Goal: Task Accomplishment & Management: Manage account settings

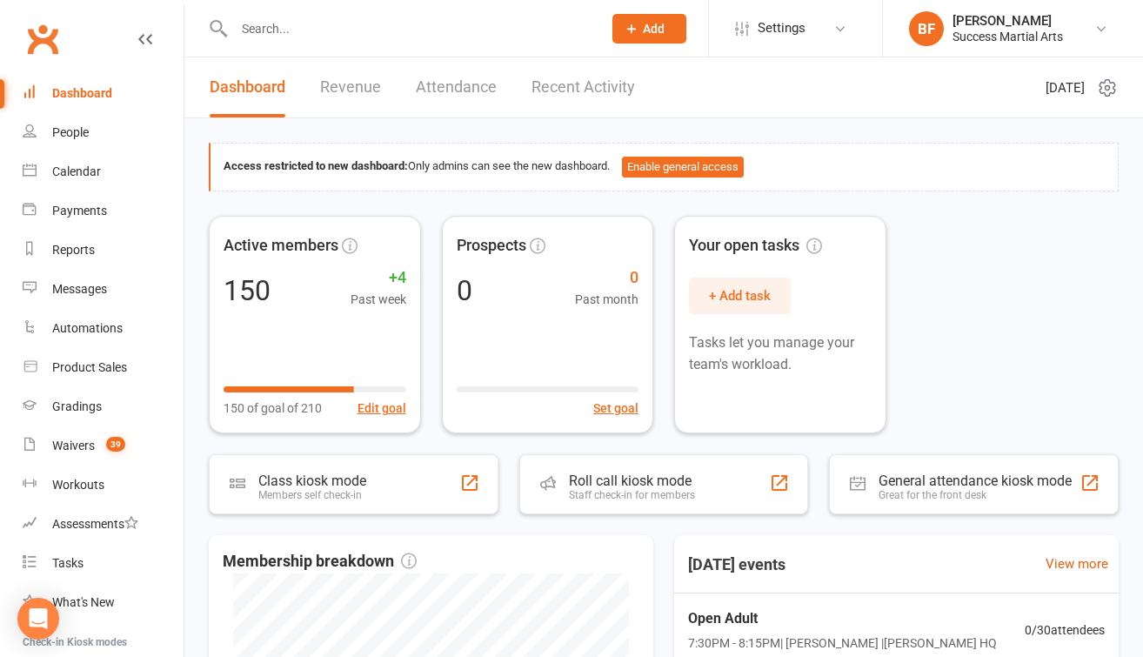
click at [305, 29] on input "text" at bounding box center [409, 29] width 361 height 24
click at [78, 184] on link "Calendar" at bounding box center [103, 171] width 161 height 39
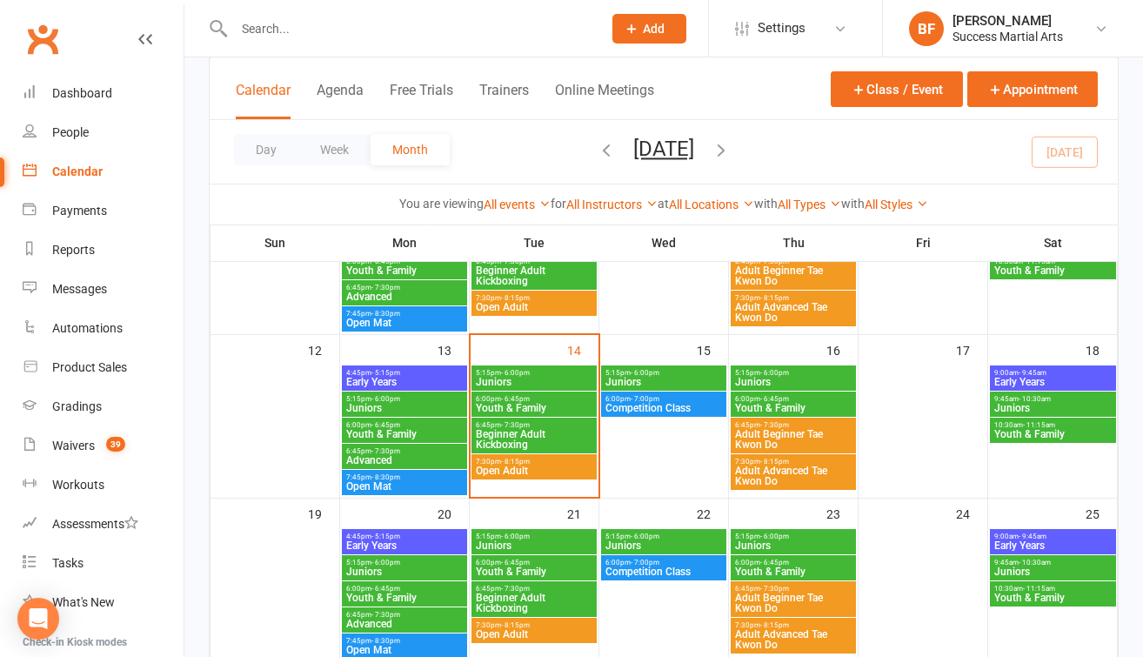
scroll to position [370, 0]
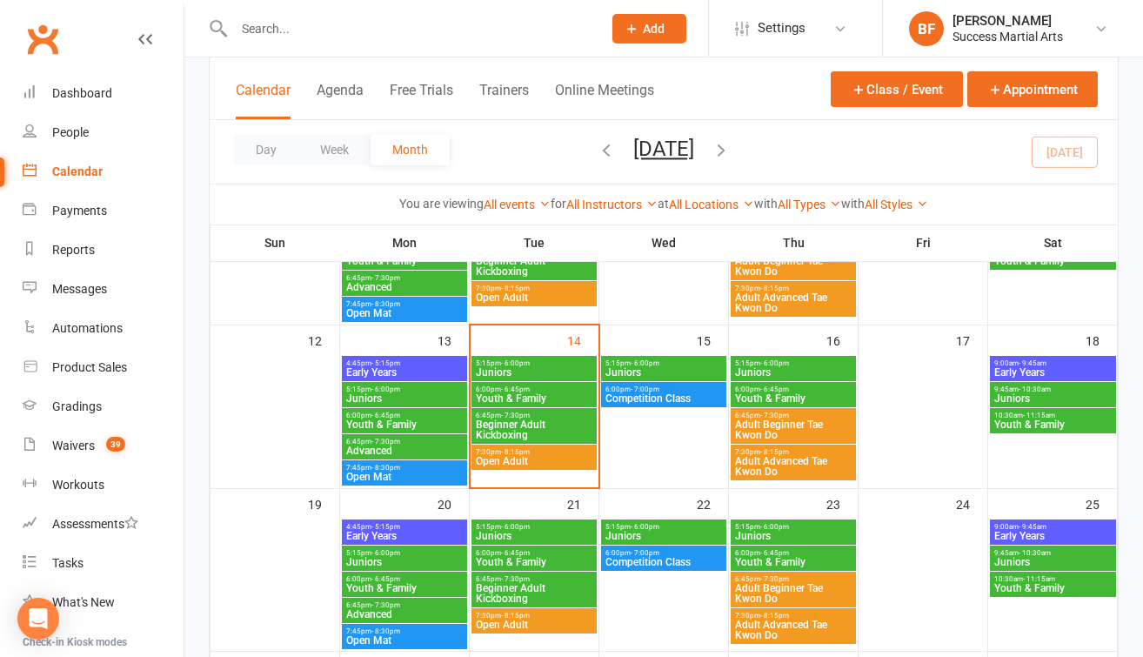
click at [522, 462] on span "Open Adult" at bounding box center [534, 461] width 118 height 10
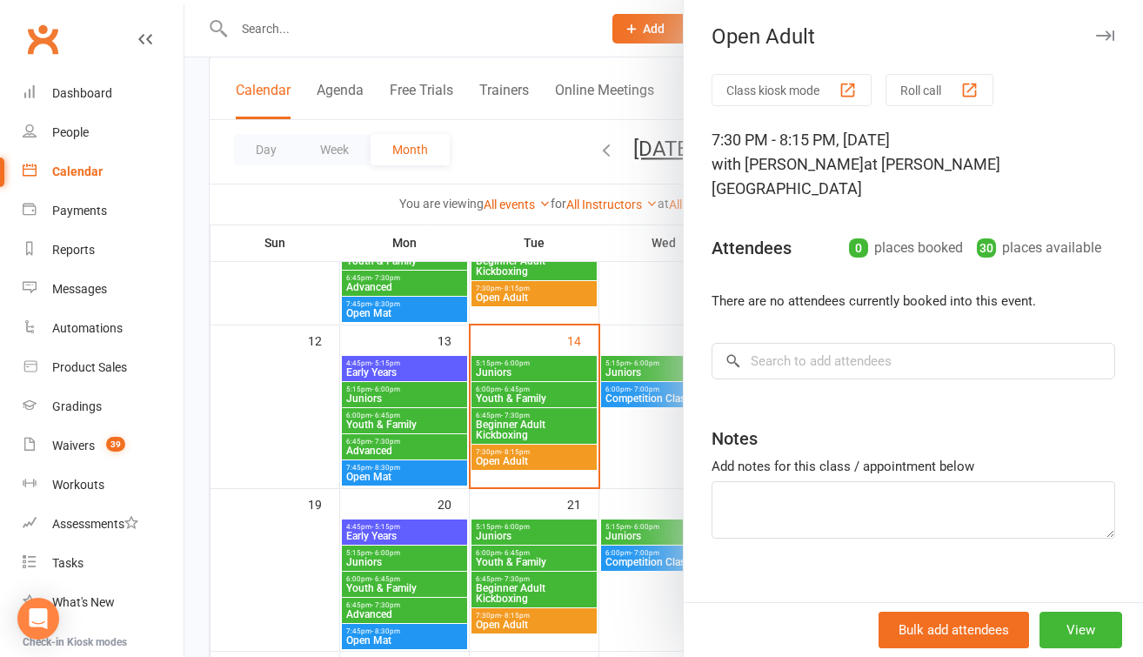
click at [496, 431] on div at bounding box center [663, 328] width 958 height 657
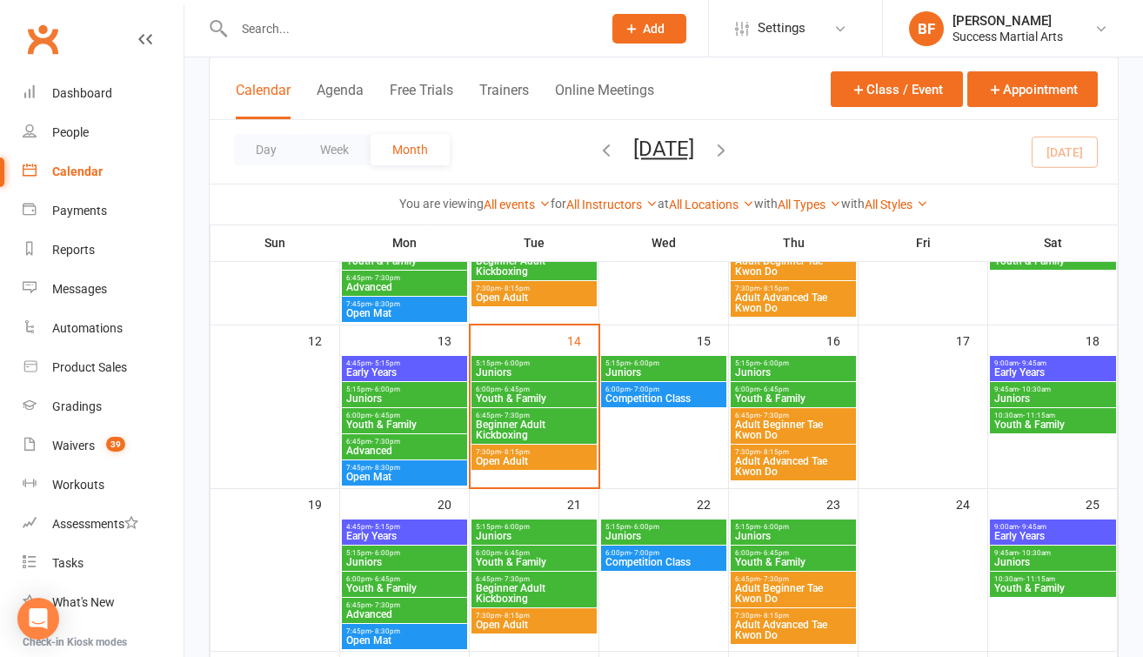
click at [530, 425] on span "Beginner Adult Kickboxing" at bounding box center [534, 429] width 118 height 21
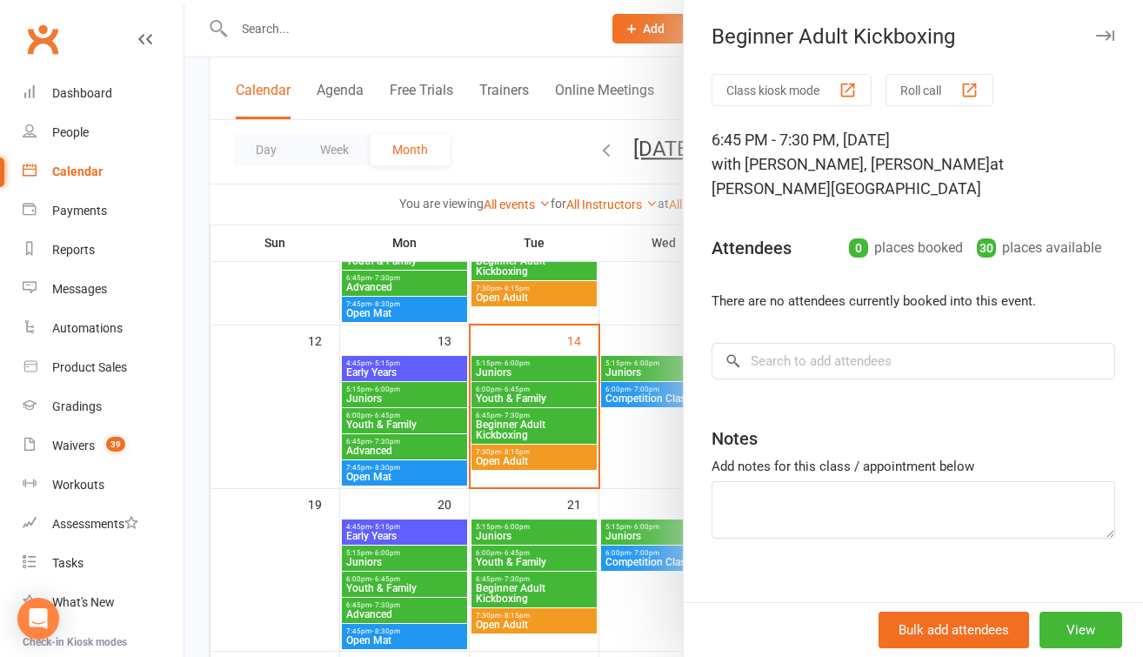
click at [925, 80] on button "Roll call" at bounding box center [939, 90] width 108 height 32
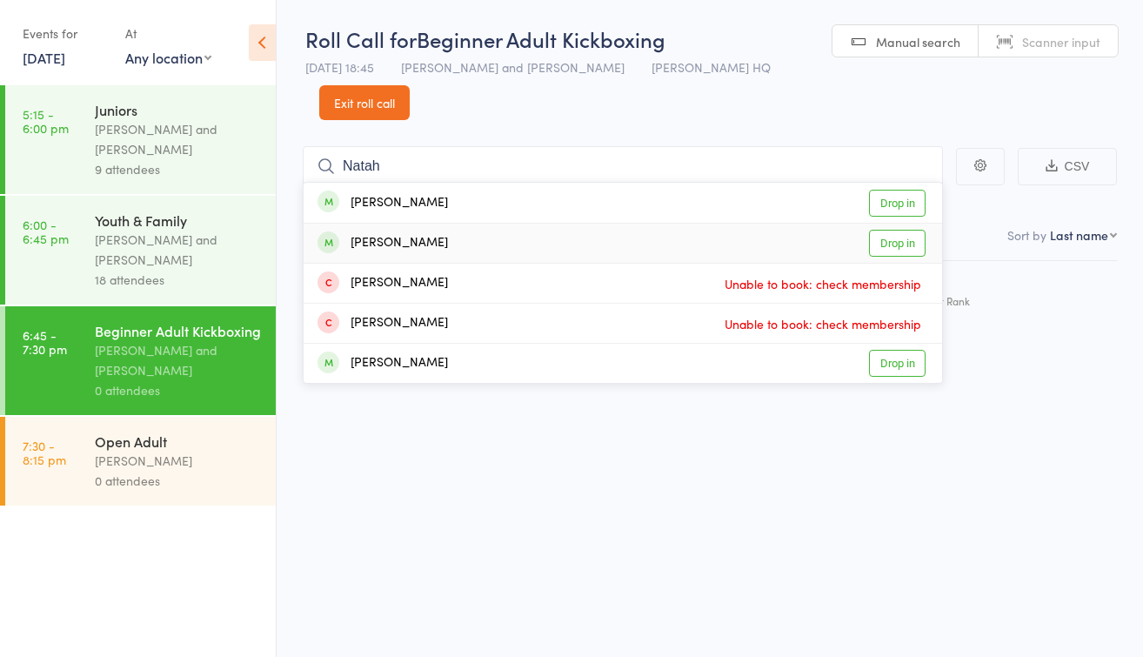
type input "Natah"
click at [887, 230] on link "Drop in" at bounding box center [897, 243] width 57 height 27
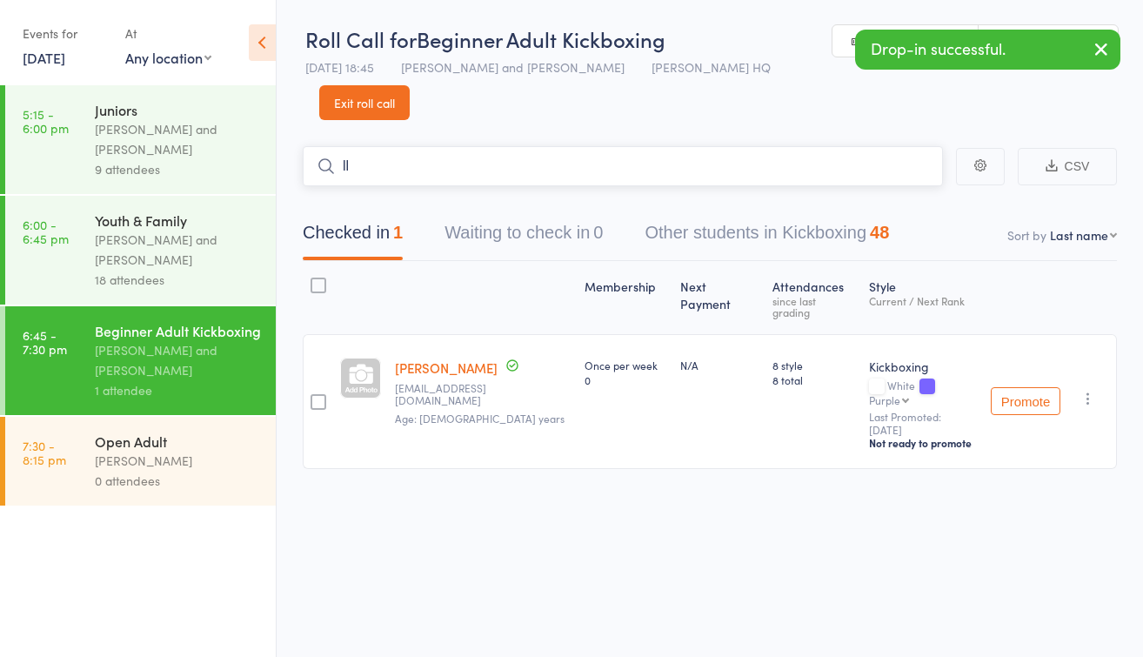
type input "l"
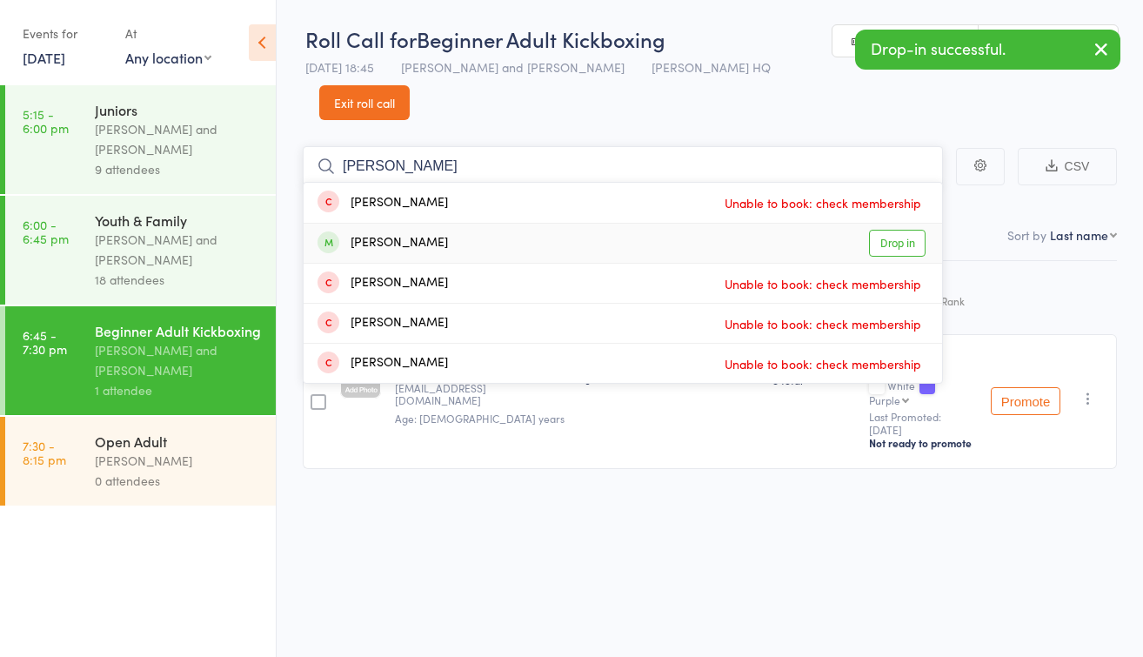
type input "ellis"
click at [907, 230] on link "Drop in" at bounding box center [897, 243] width 57 height 27
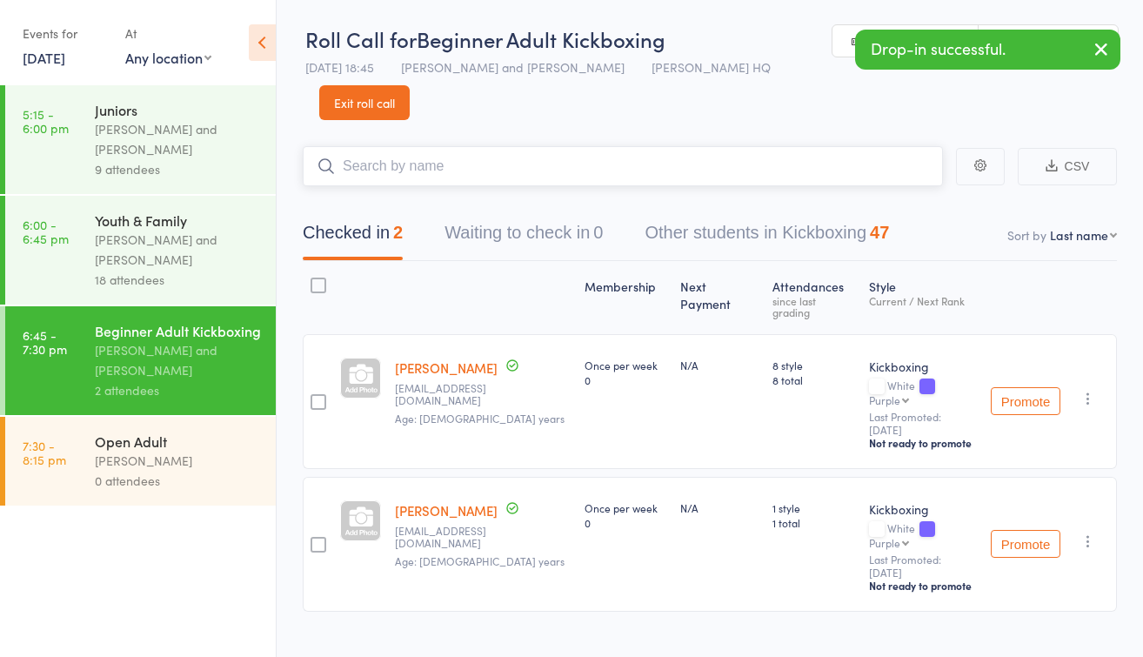
click at [472, 146] on input "search" at bounding box center [623, 166] width 640 height 40
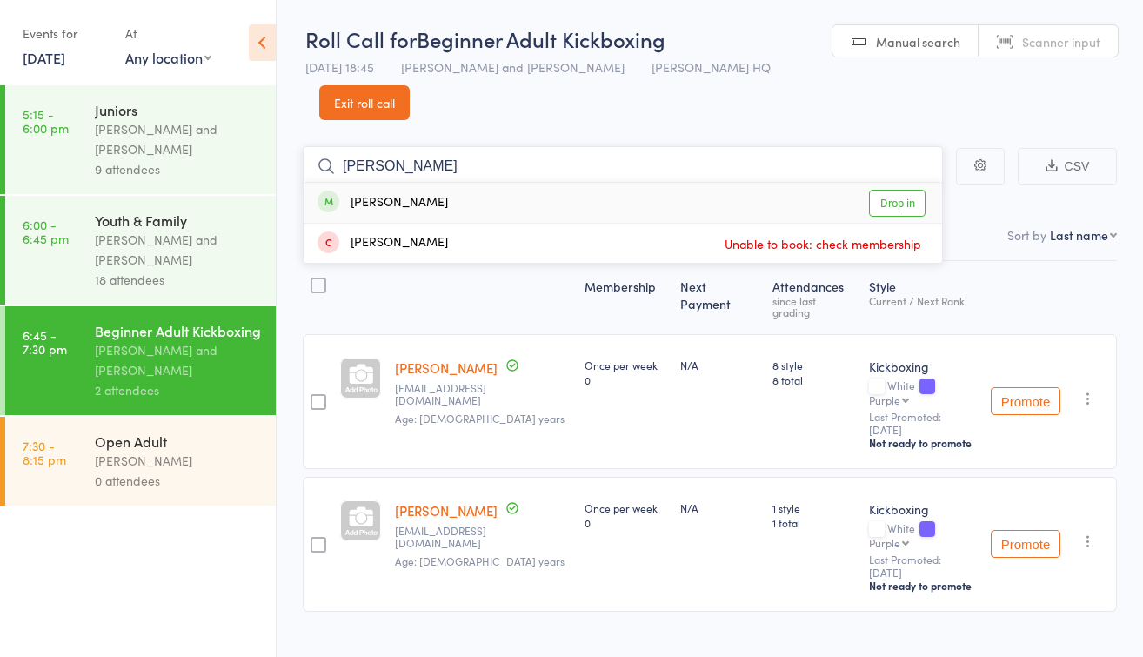
type input "lorraine"
click at [887, 190] on link "Drop in" at bounding box center [897, 203] width 57 height 27
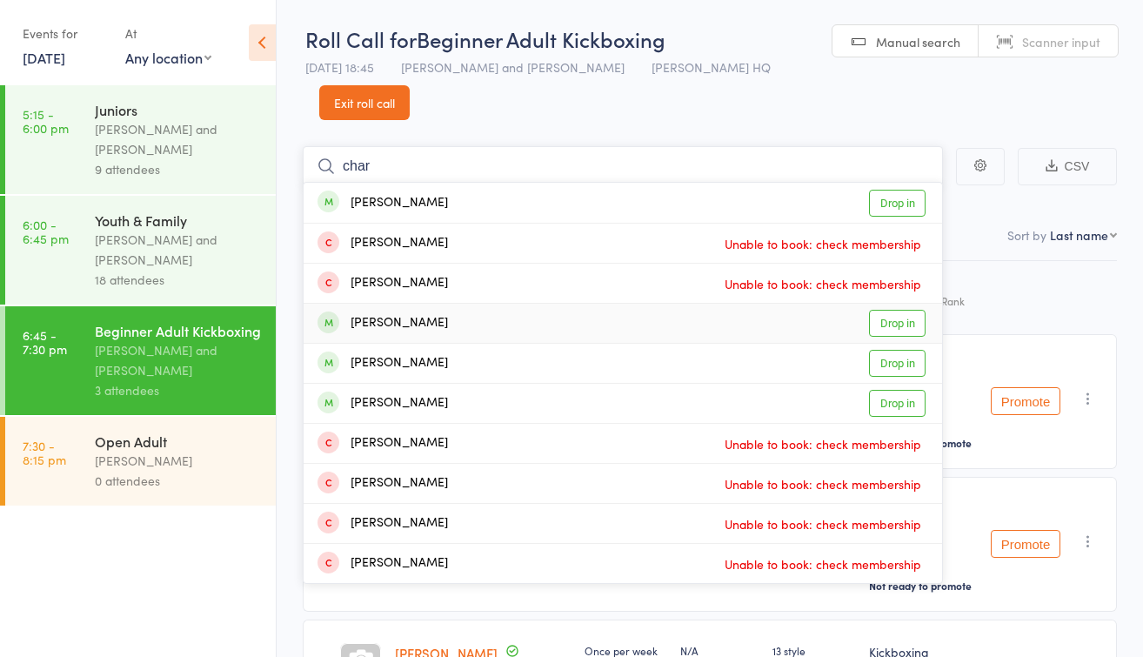
type input "char"
click at [904, 310] on link "Drop in" at bounding box center [897, 323] width 57 height 27
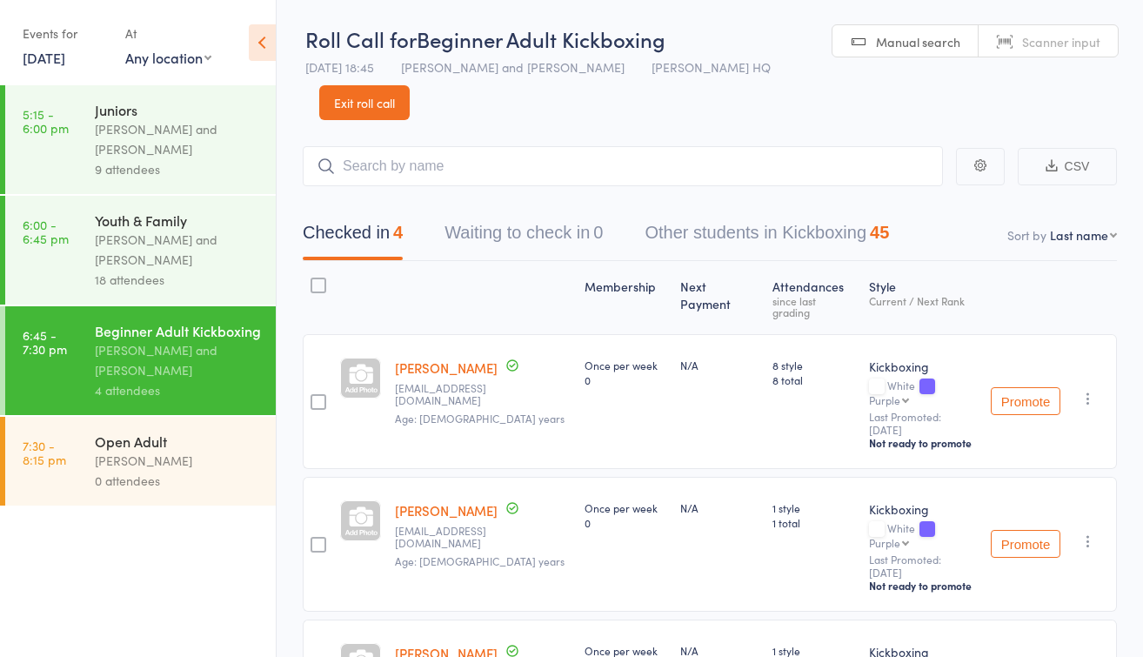
click at [65, 51] on link "14 Oct, 2025" at bounding box center [44, 57] width 43 height 19
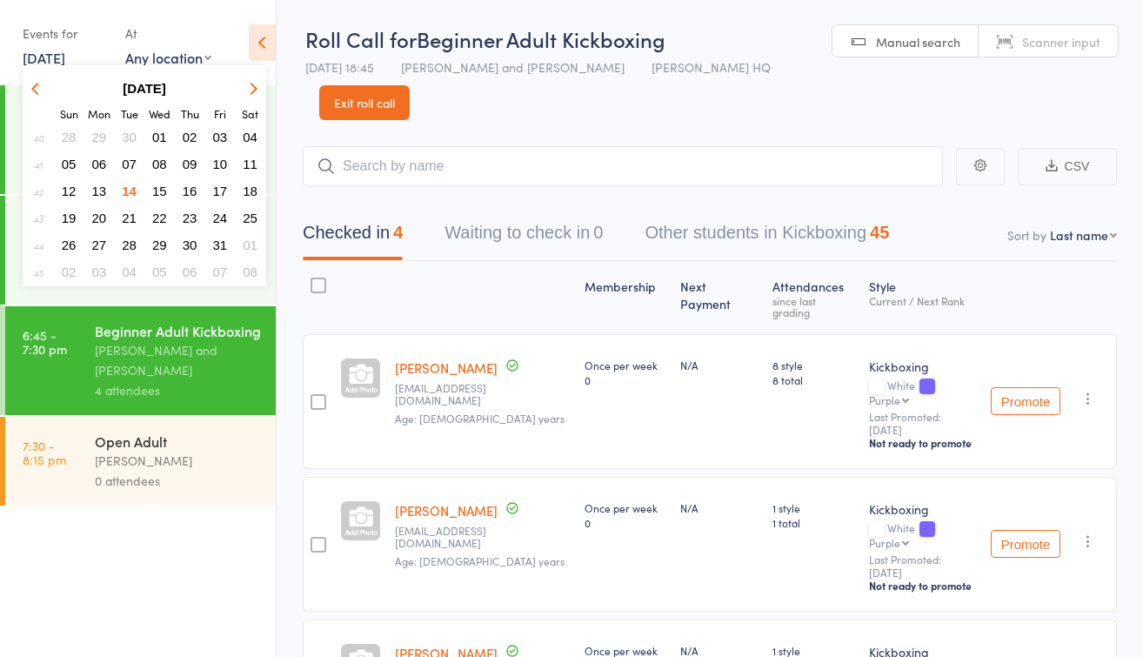
click at [159, 165] on span "08" at bounding box center [159, 164] width 15 height 15
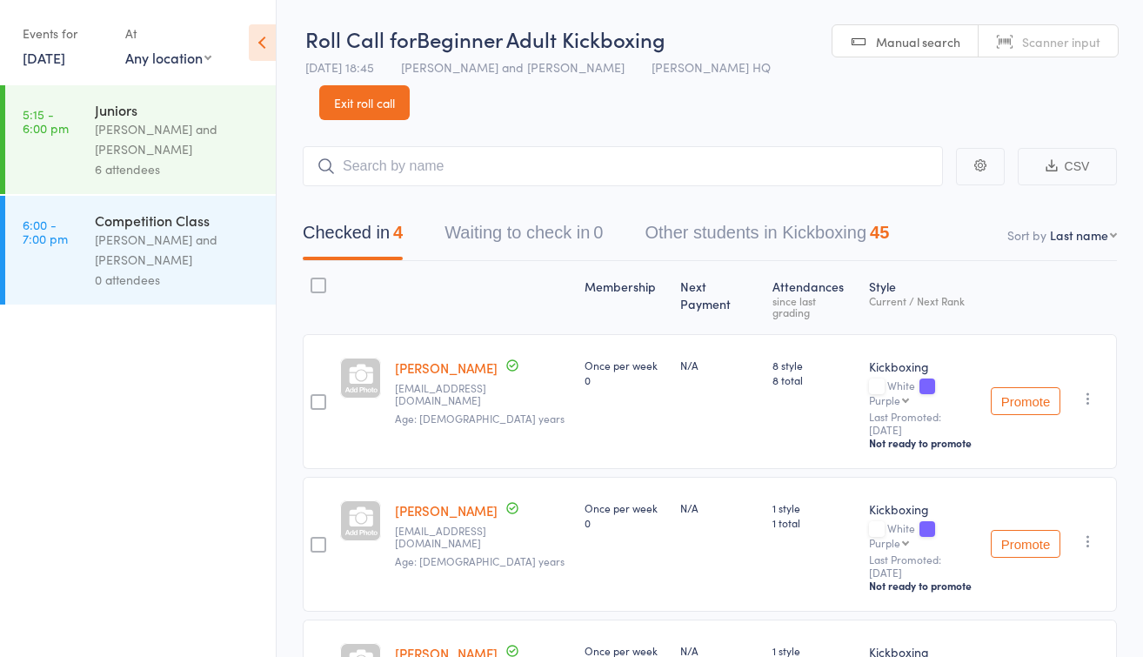
click at [62, 57] on link "8 Oct, 2025" at bounding box center [44, 57] width 43 height 19
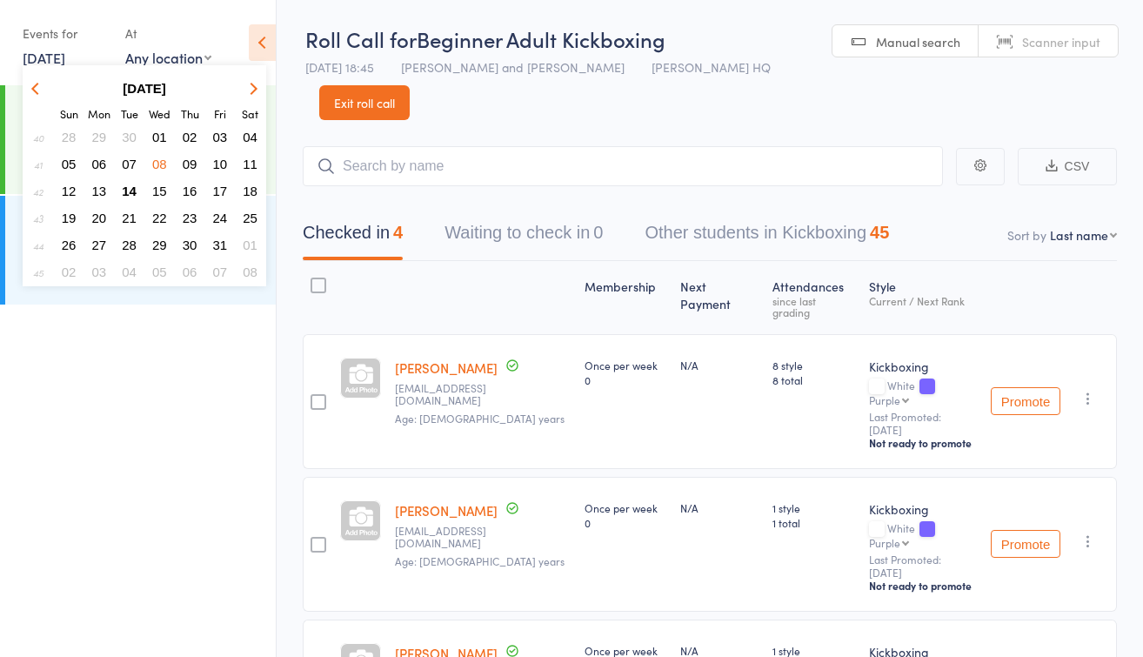
click at [193, 162] on span "09" at bounding box center [190, 164] width 15 height 15
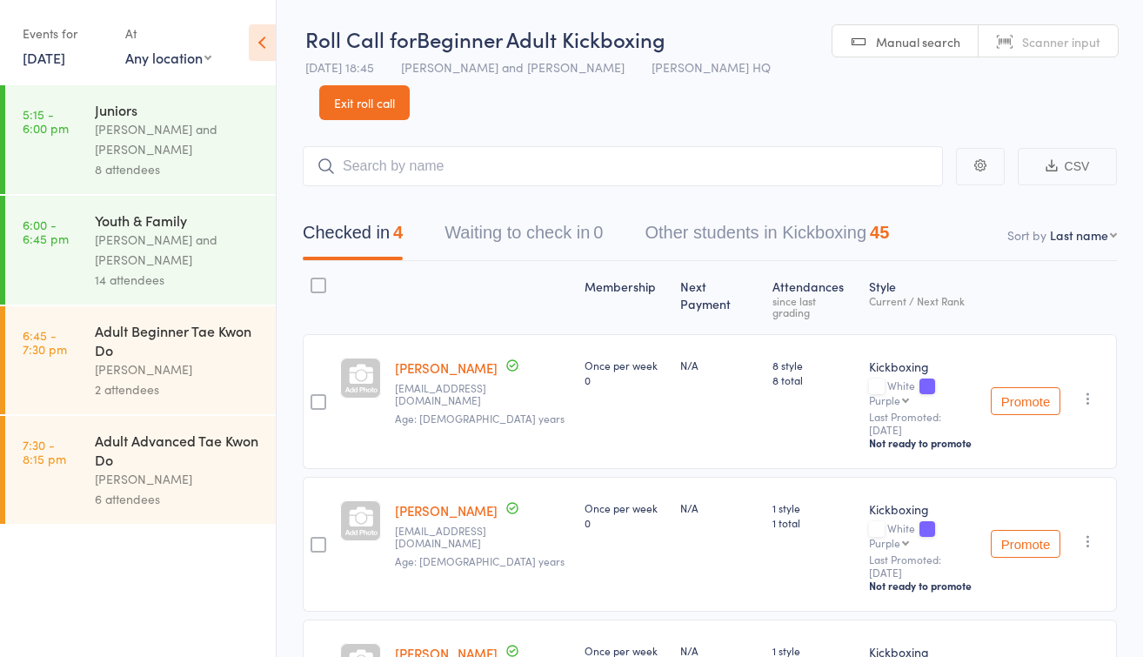
click at [181, 246] on div "Brad Fitzgerald and Kieren Kirby" at bounding box center [178, 250] width 166 height 40
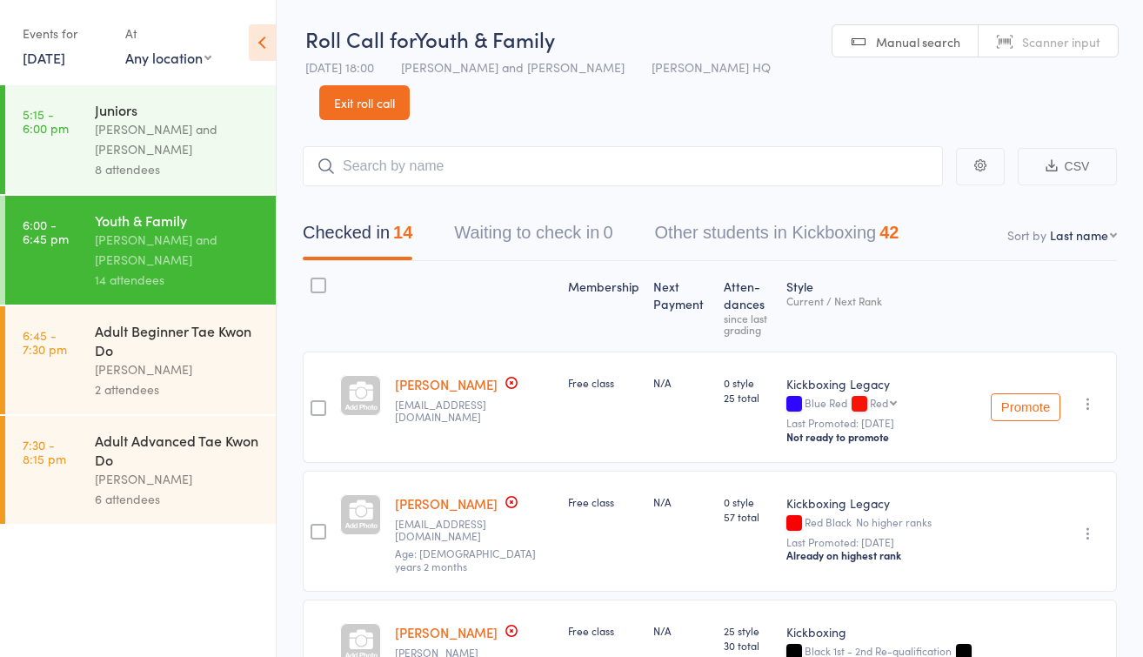
click at [65, 60] on link "9 Oct, 2025" at bounding box center [44, 57] width 43 height 19
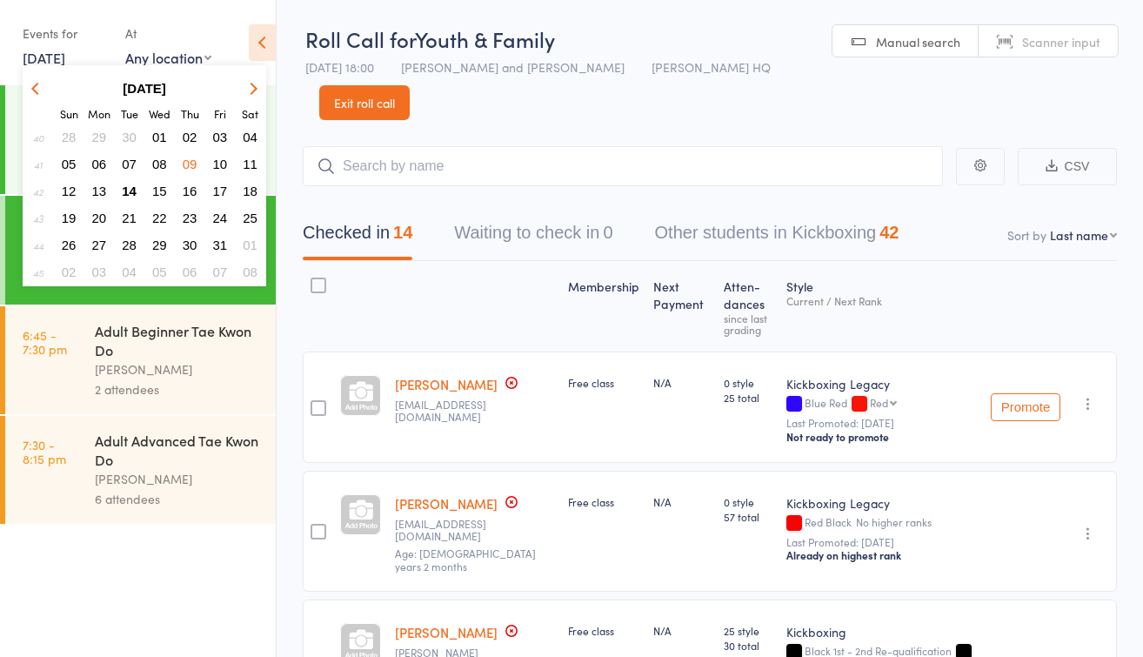
click at [258, 41] on icon at bounding box center [262, 42] width 27 height 37
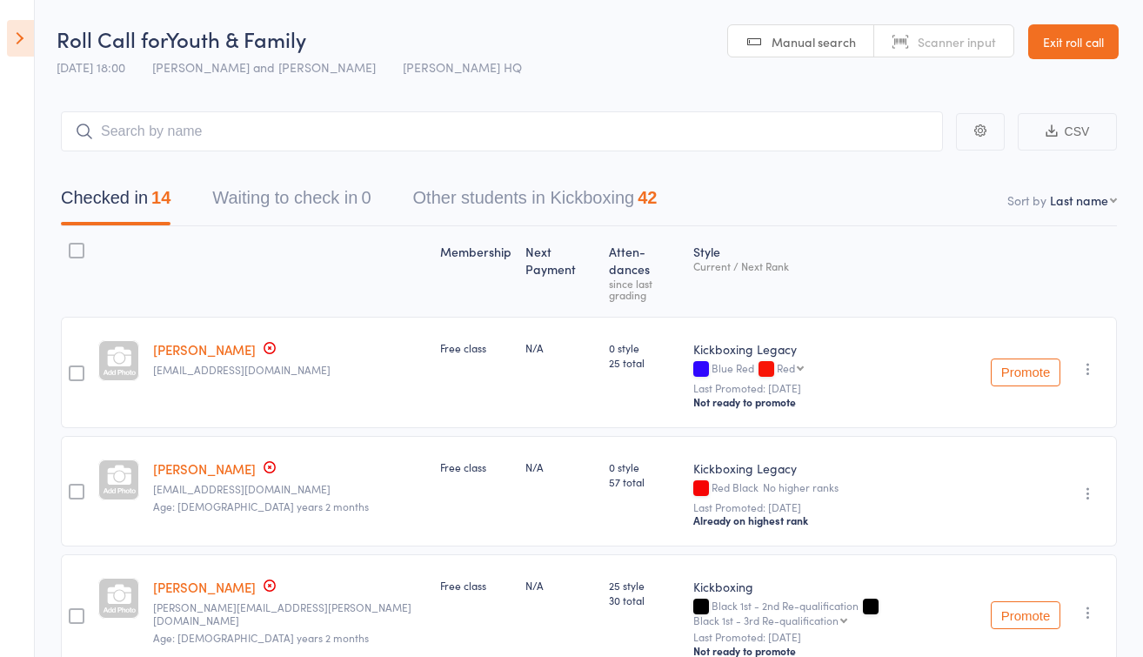
click at [1062, 39] on link "Exit roll call" at bounding box center [1073, 41] width 90 height 35
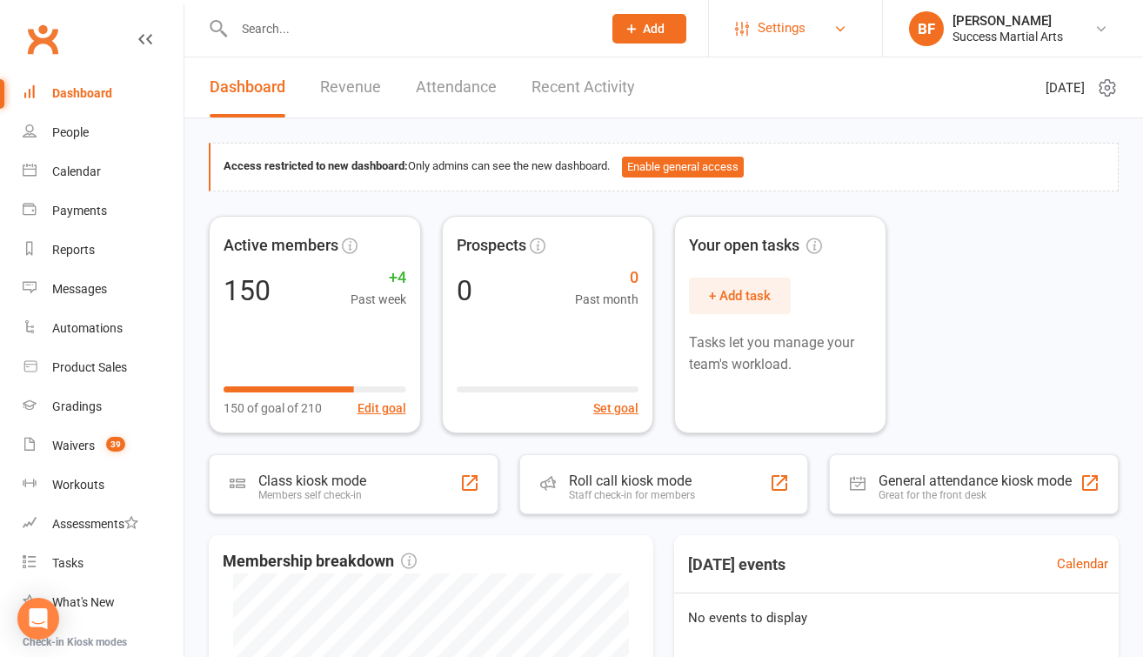
click at [817, 30] on link "Settings" at bounding box center [795, 28] width 121 height 39
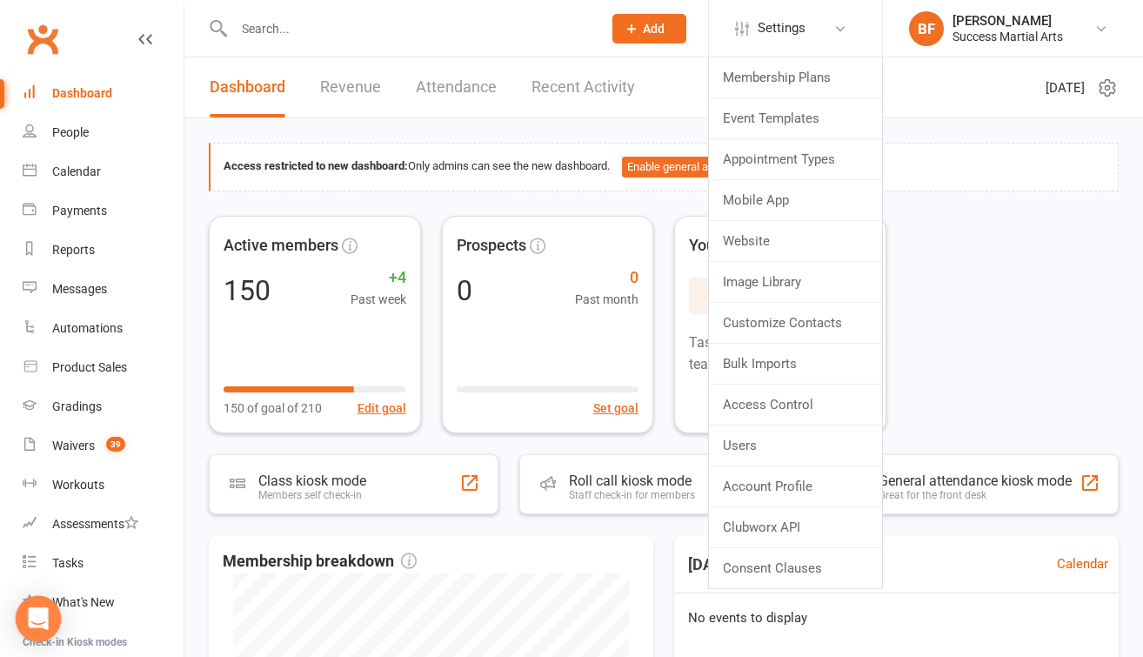
click at [53, 608] on div "Open Intercom Messenger" at bounding box center [39, 619] width 46 height 46
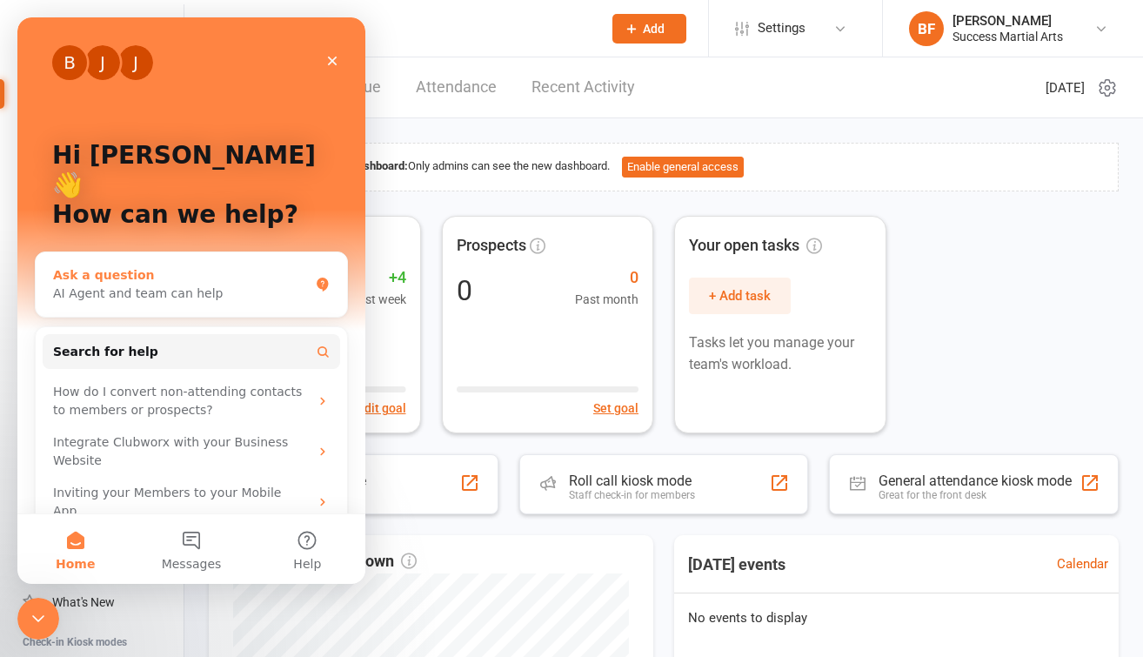
click at [250, 266] on div "Ask a question" at bounding box center [181, 275] width 256 height 18
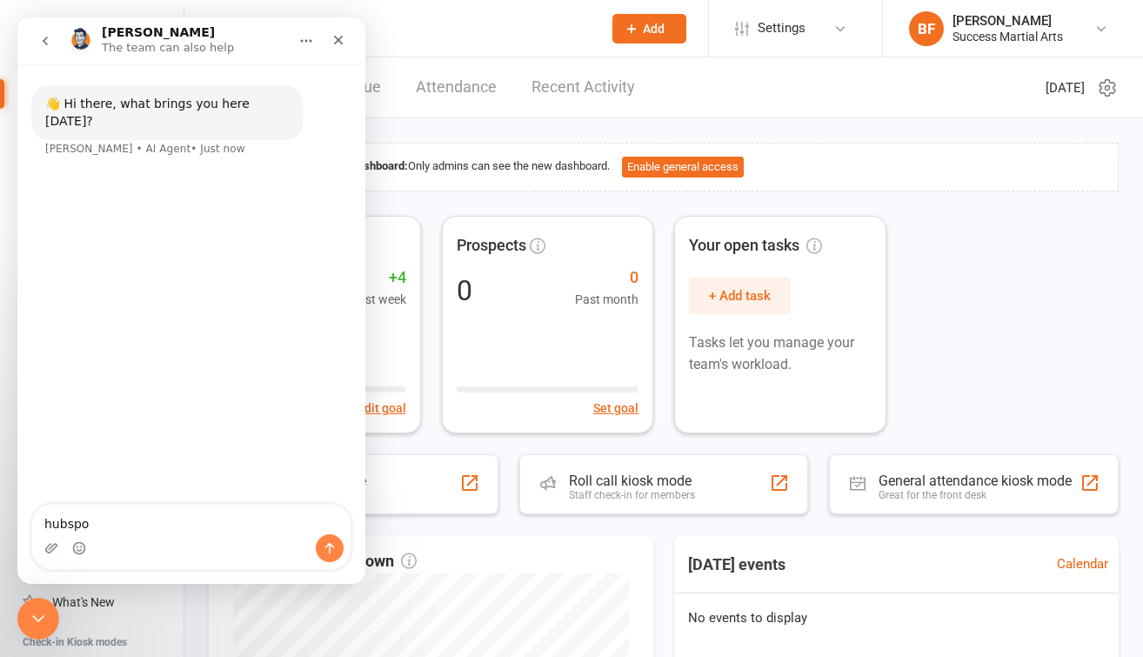
type textarea "hubspot"
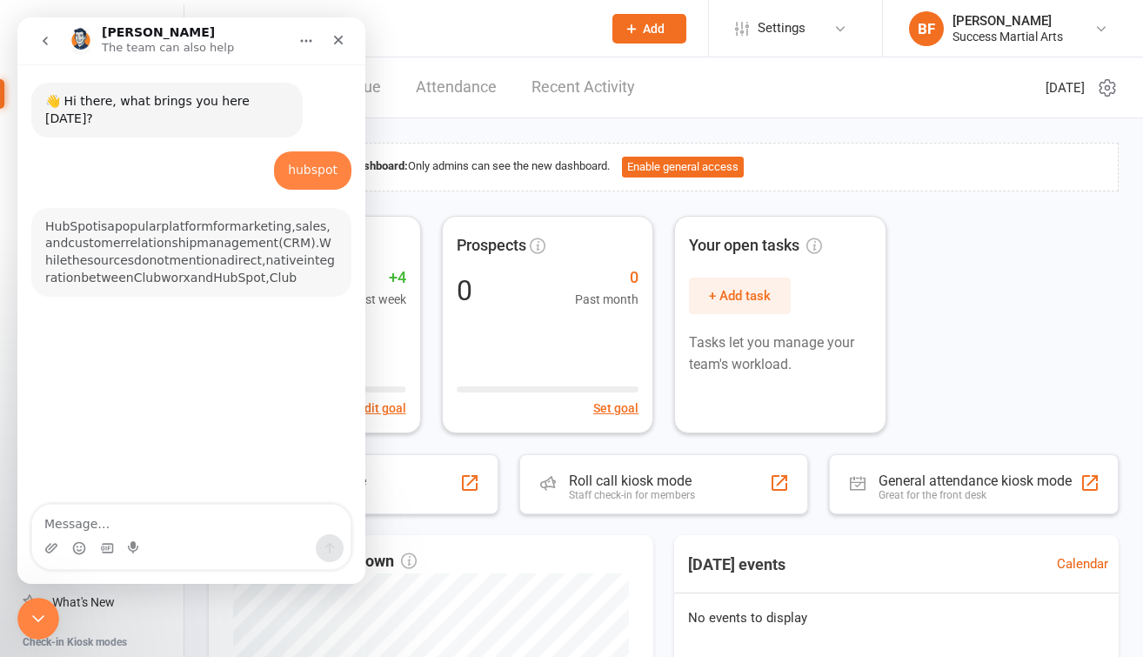
scroll to position [77, 0]
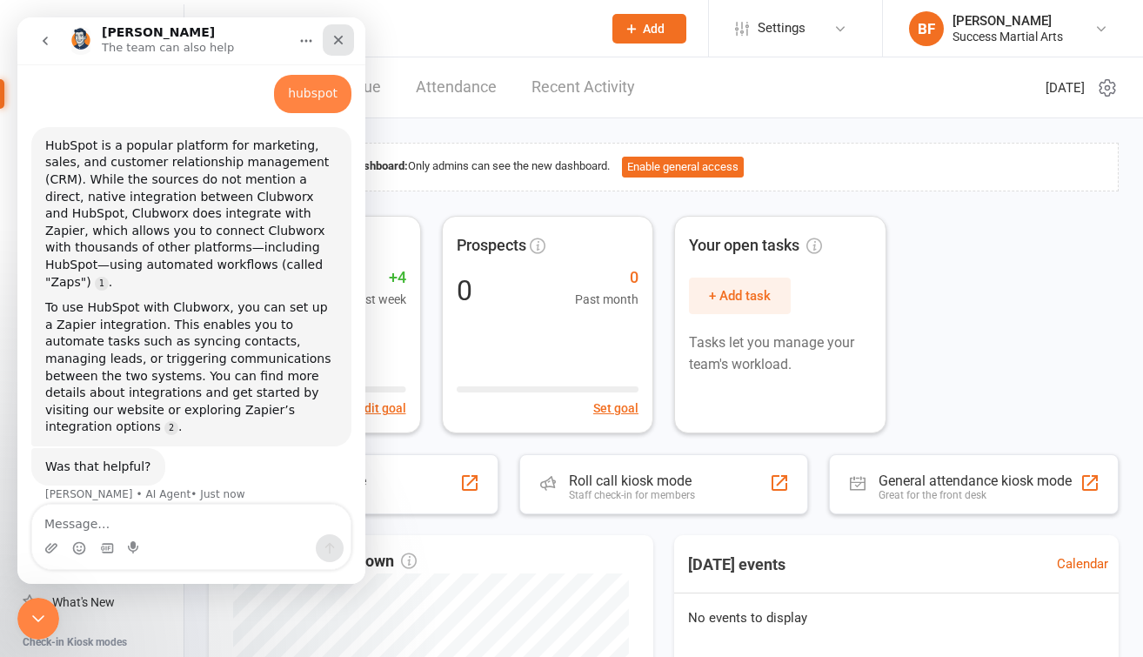
click at [341, 39] on icon "Close" at bounding box center [338, 40] width 14 height 14
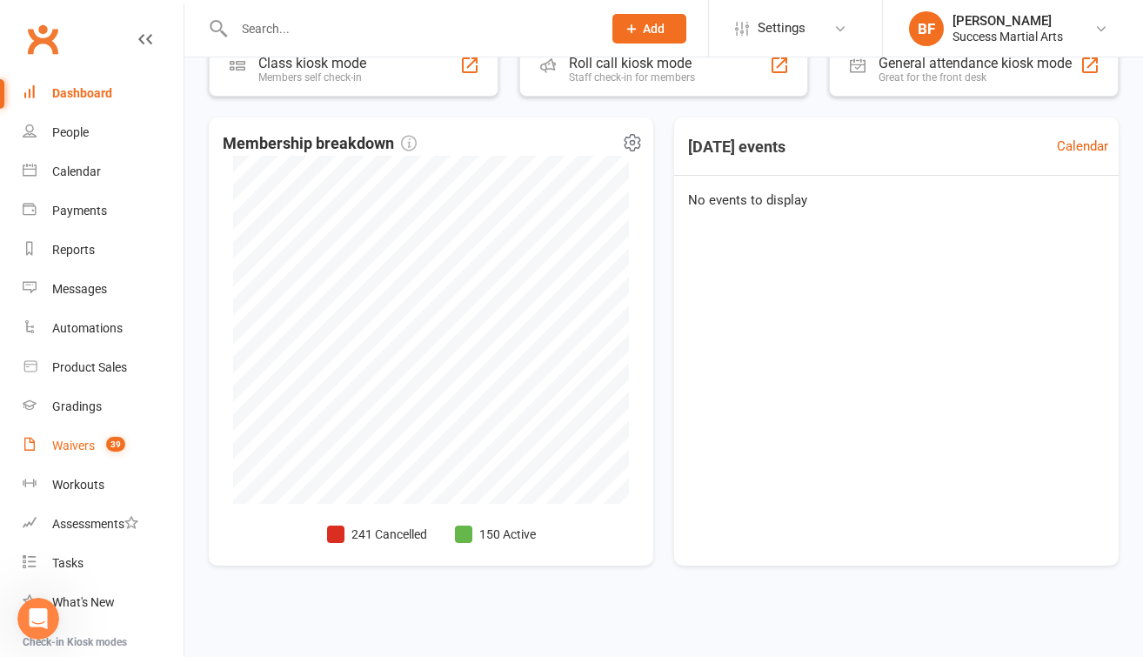
scroll to position [430, 0]
click at [83, 439] on div "Waivers" at bounding box center [73, 445] width 43 height 14
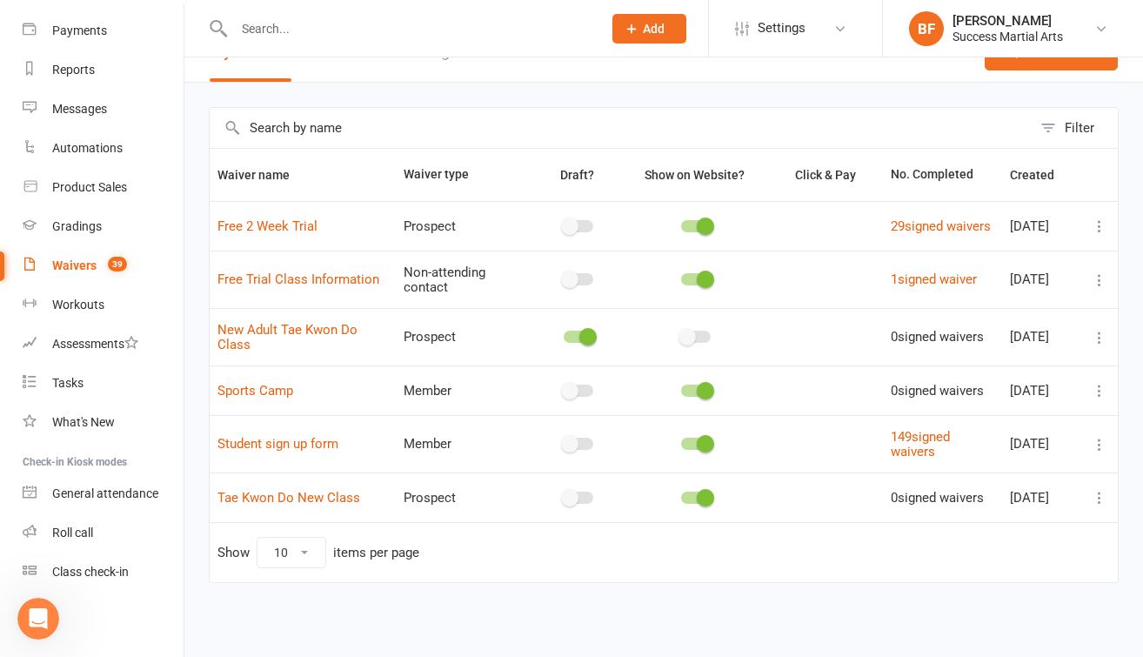
scroll to position [69, 0]
click at [901, 429] on link "149 signed waivers" at bounding box center [919, 444] width 59 height 30
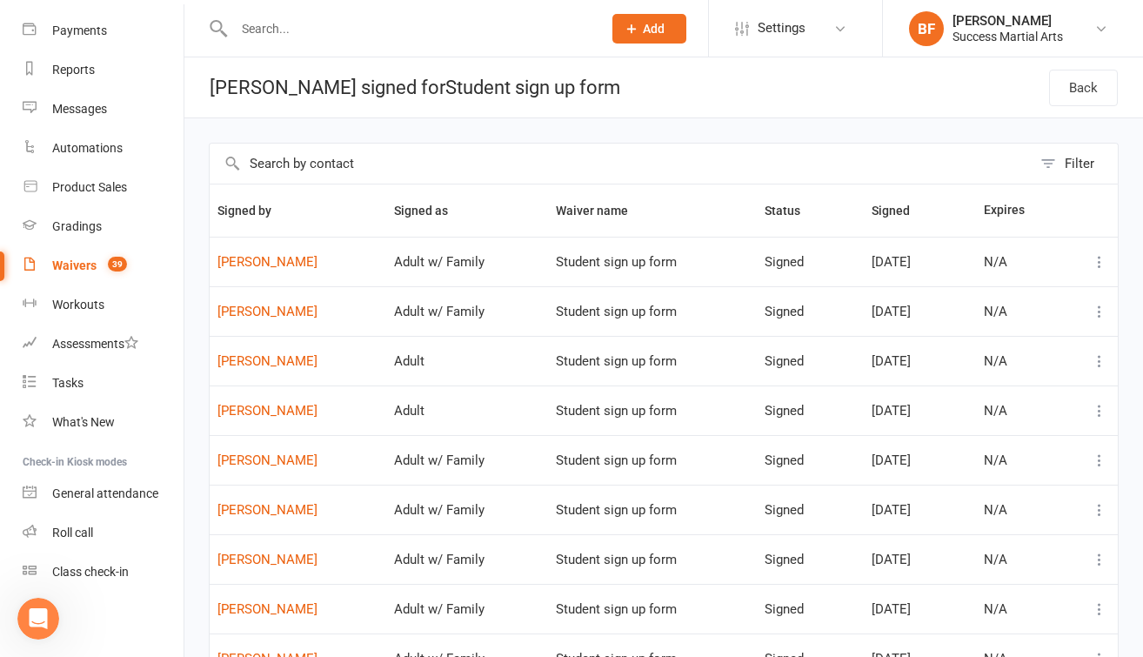
click at [303, 27] on input "text" at bounding box center [409, 29] width 361 height 24
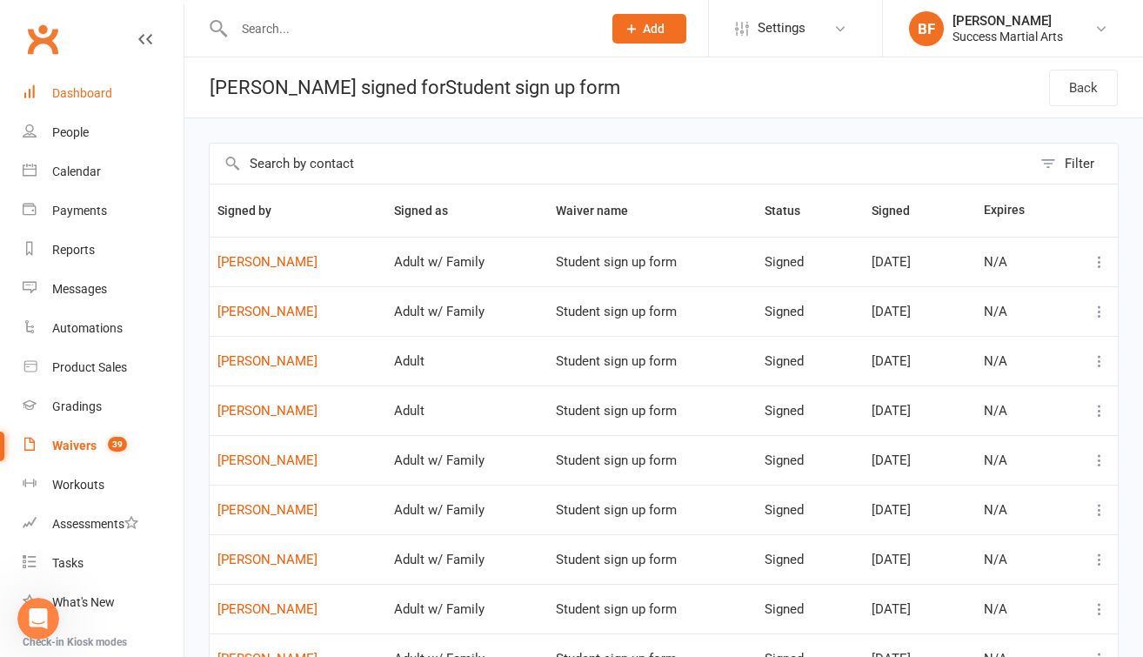
click at [78, 98] on div "Dashboard" at bounding box center [82, 93] width 60 height 14
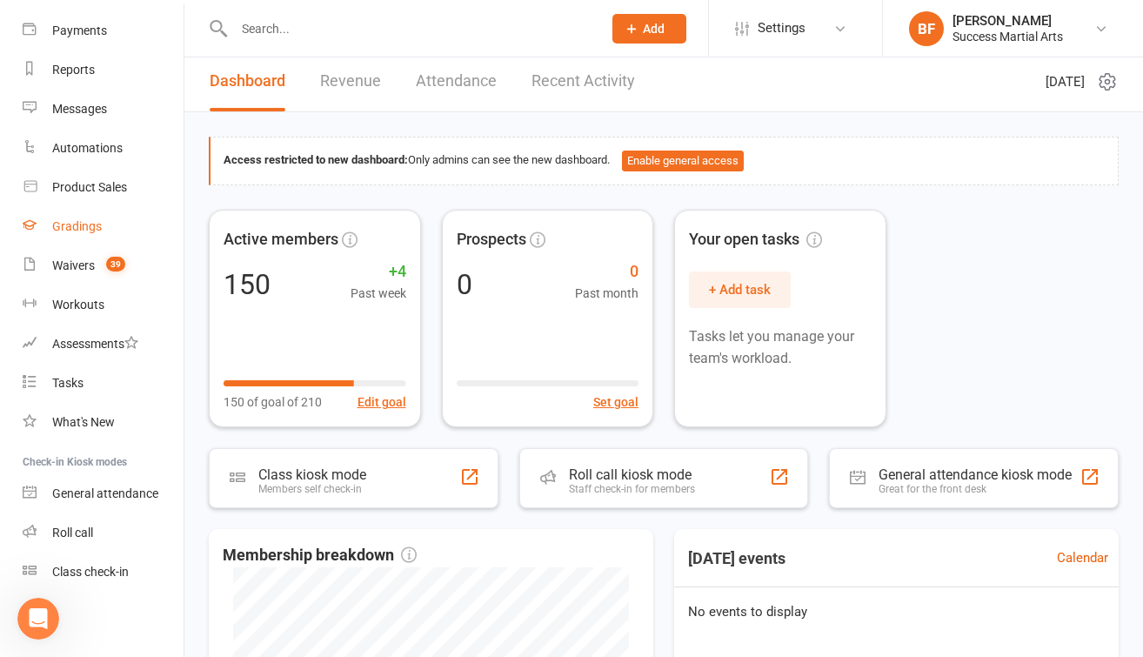
scroll to position [180, 0]
click at [42, 613] on icon "Open Intercom Messenger" at bounding box center [36, 616] width 29 height 29
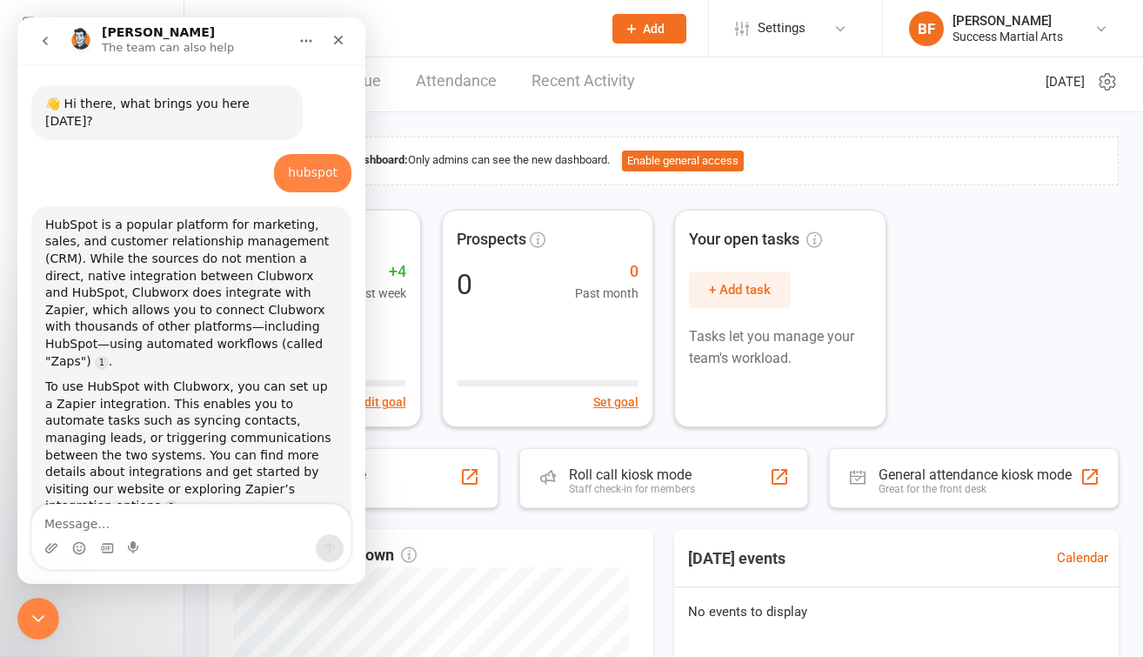
scroll to position [37, 0]
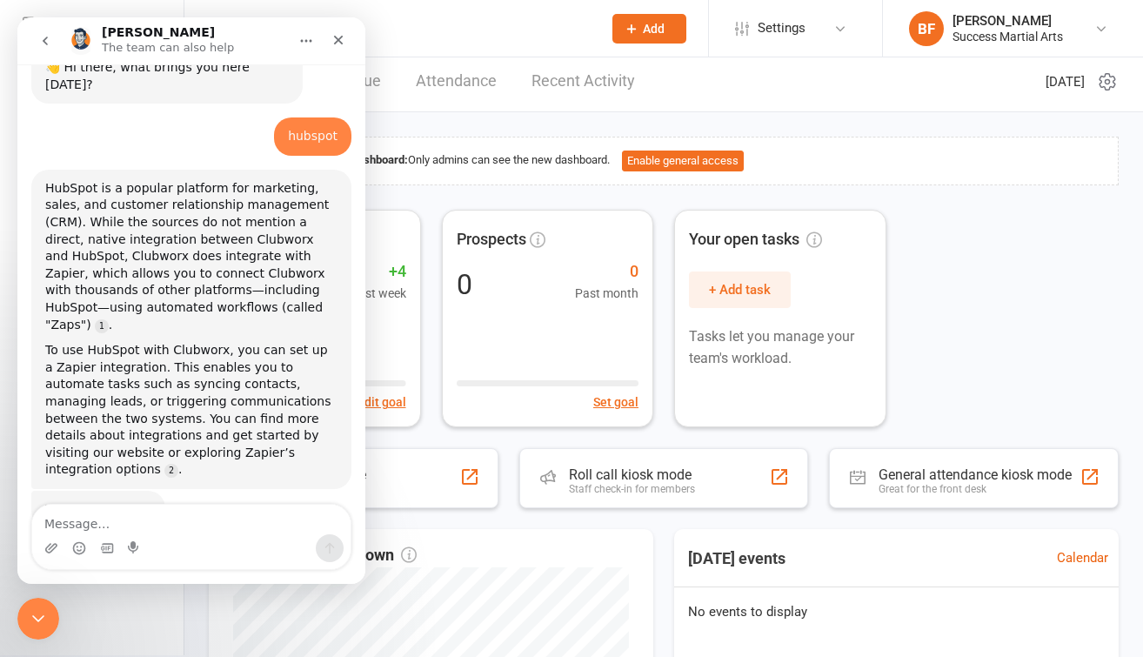
click at [124, 524] on textarea "Message…" at bounding box center [191, 519] width 318 height 30
type textarea "how much of hubspot features are on clubworx"
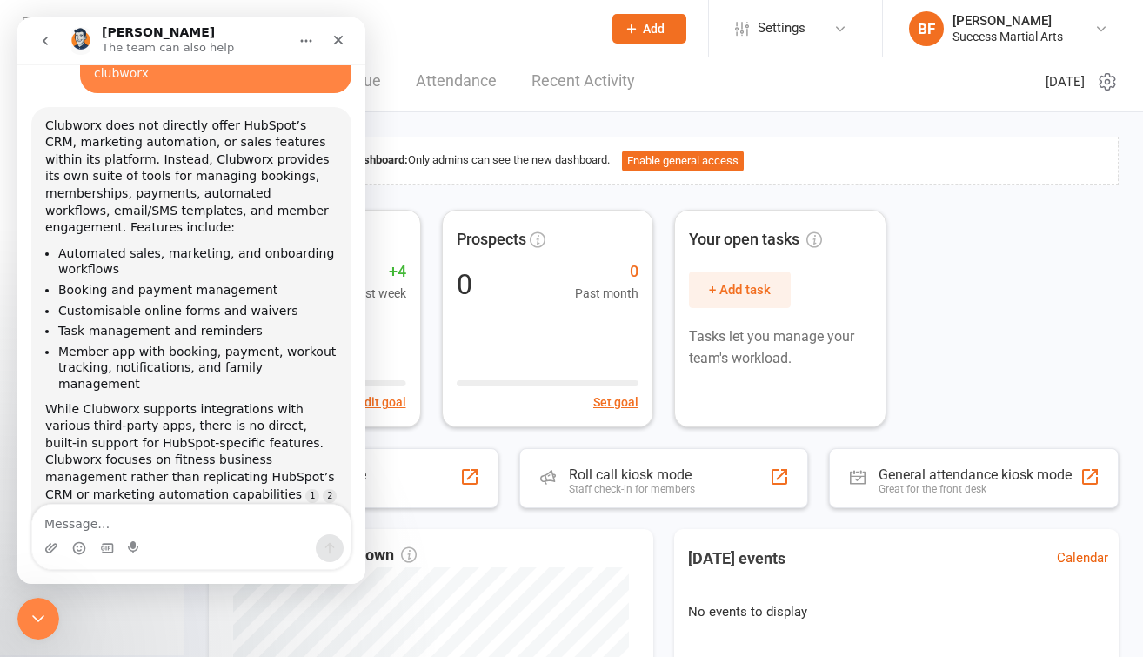
scroll to position [537, 0]
type textarea "yes"
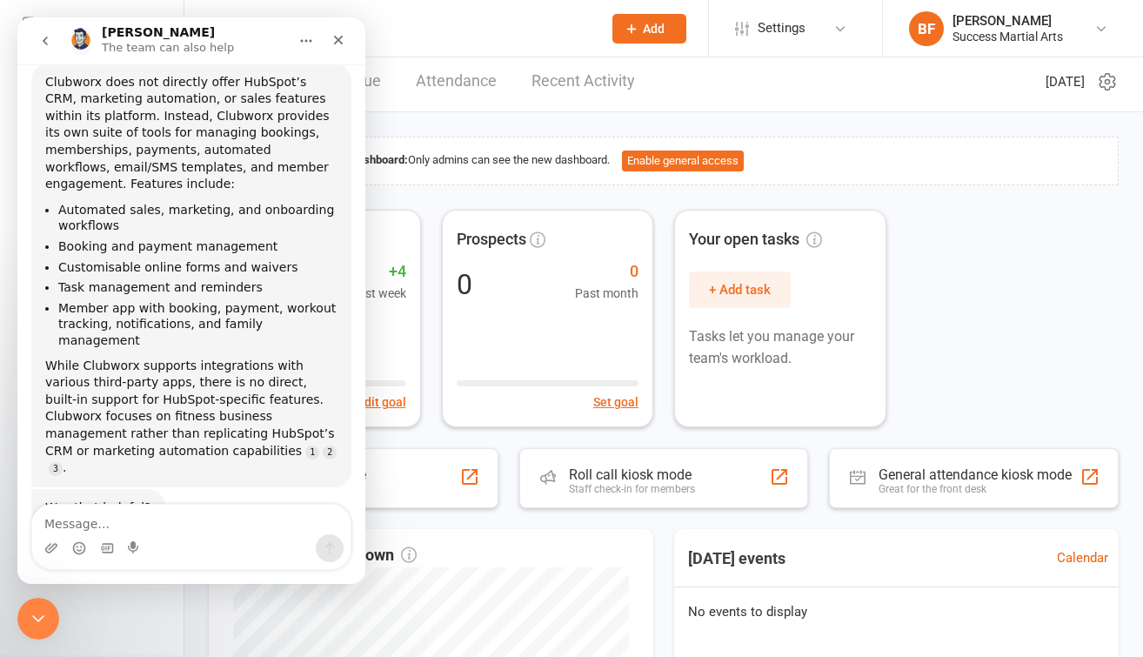
scroll to position [657, 0]
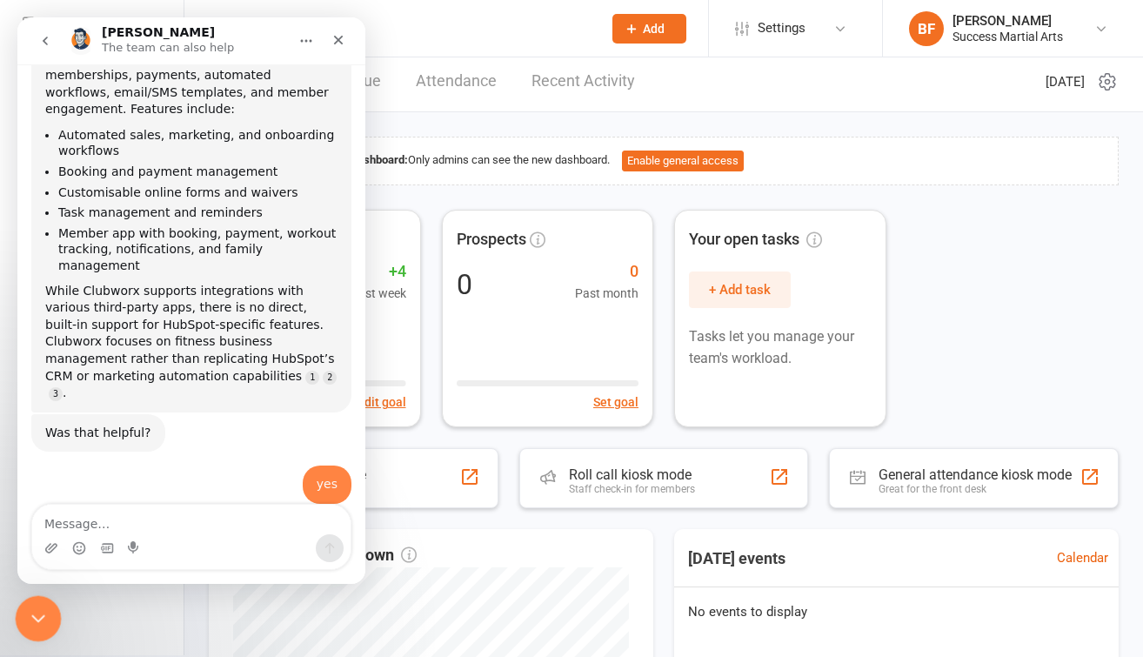
click at [34, 603] on div "Close Intercom Messenger" at bounding box center [36, 616] width 42 height 42
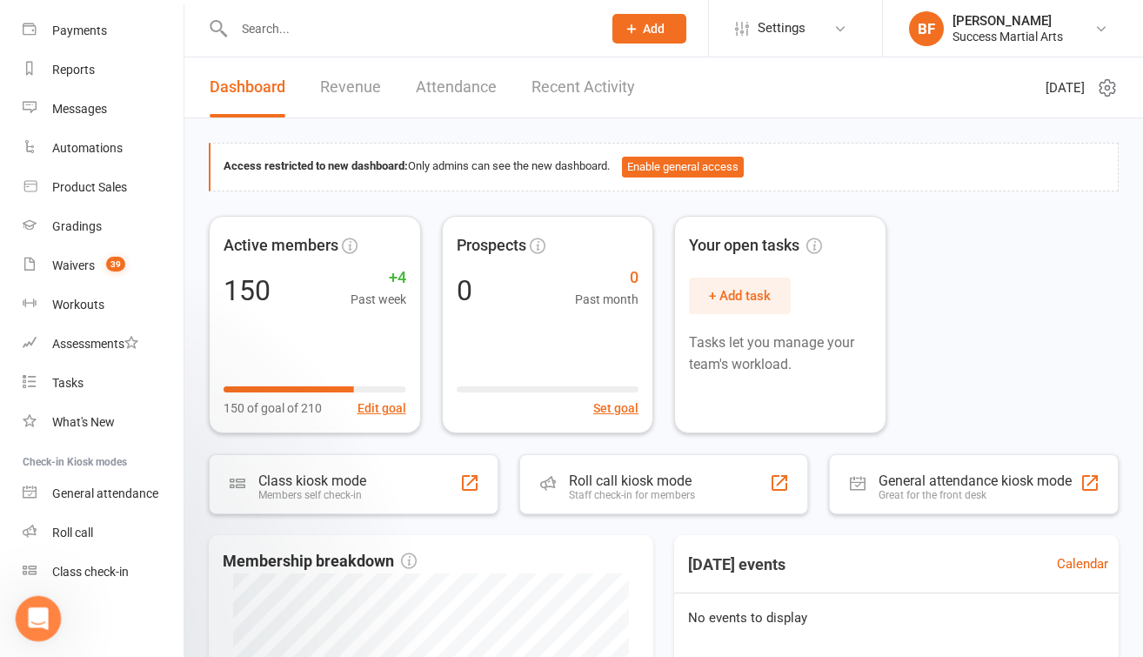
scroll to position [6, 0]
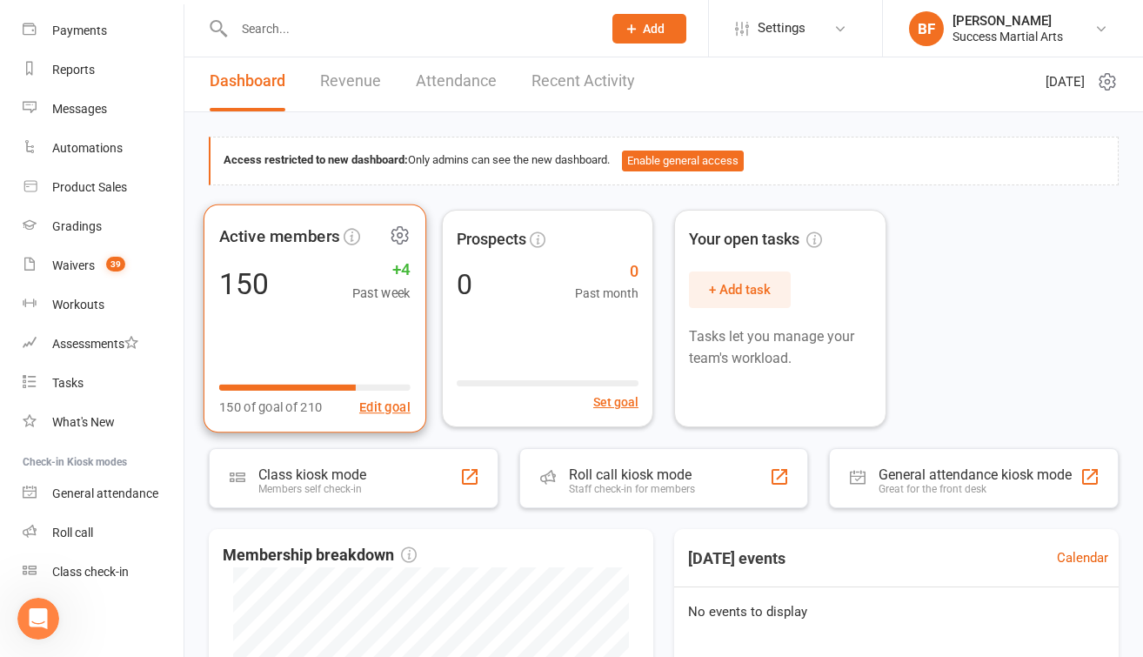
click at [303, 295] on div "150 +4 Past week" at bounding box center [314, 282] width 191 height 39
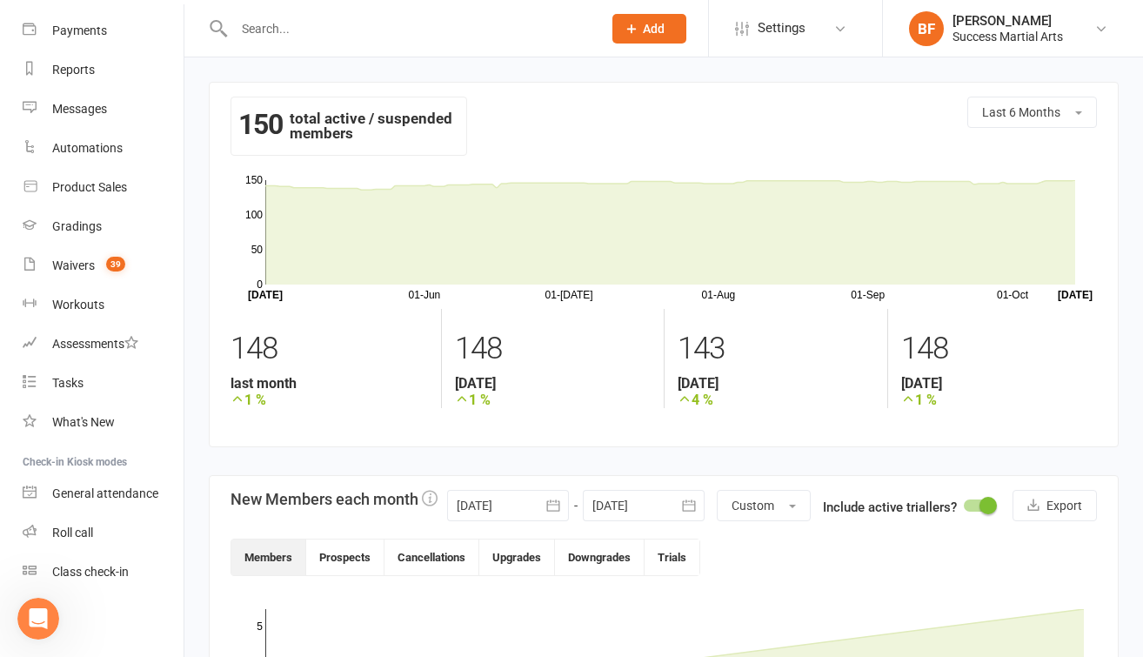
click at [320, 23] on input "text" at bounding box center [409, 29] width 361 height 24
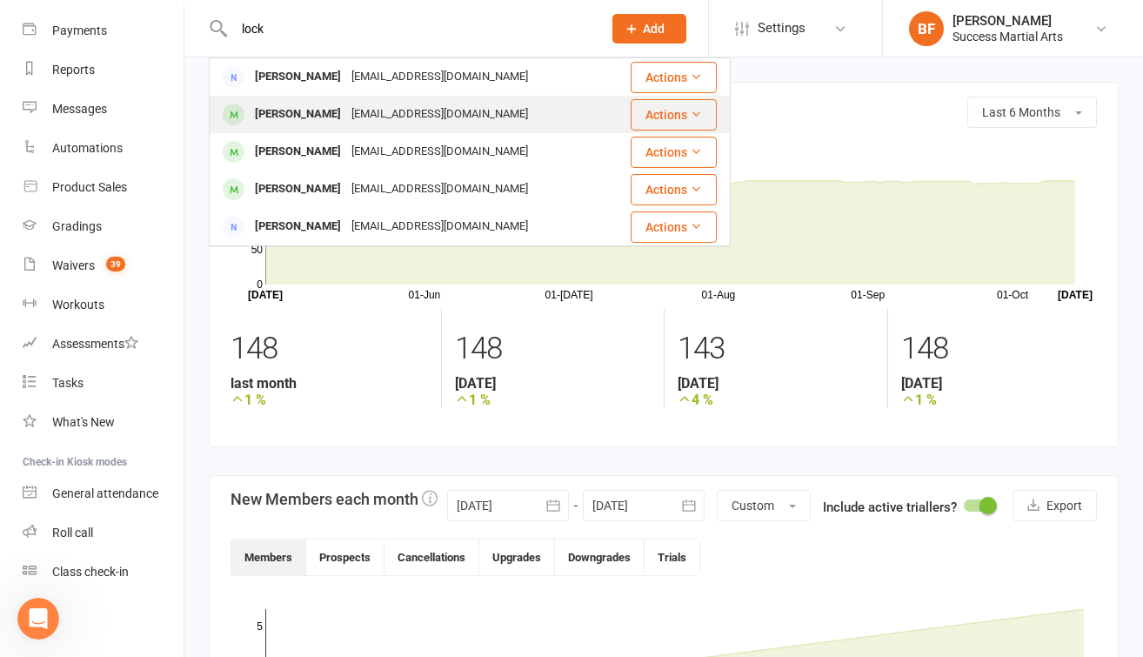
type input "lock"
click at [334, 119] on div "[PERSON_NAME]" at bounding box center [298, 114] width 97 height 25
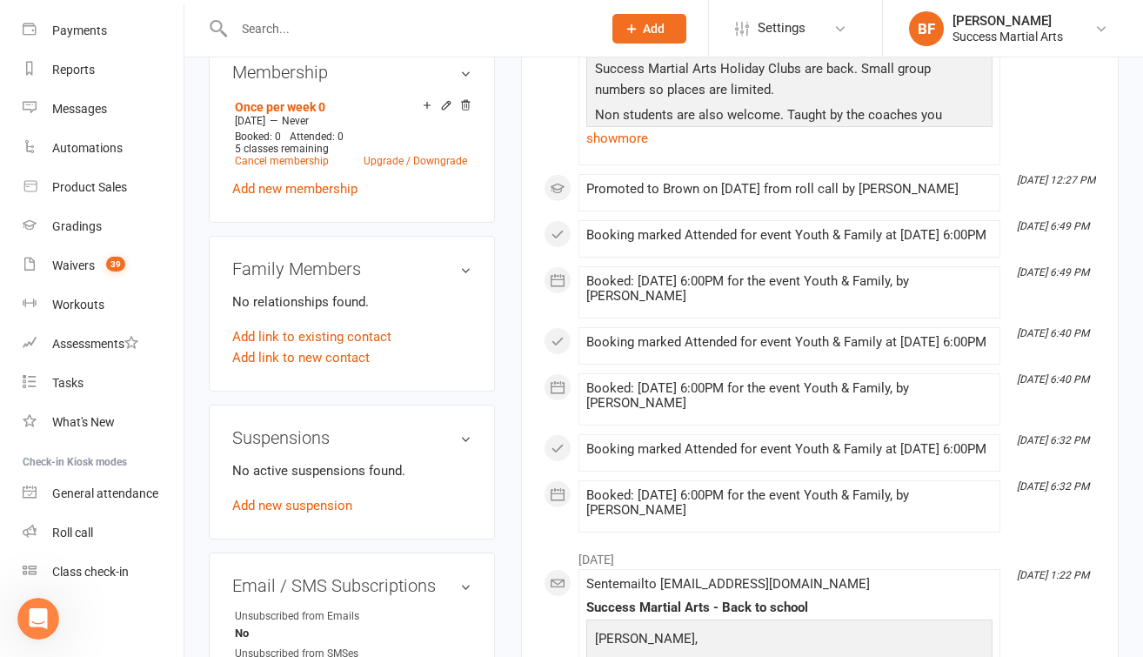
scroll to position [507, 0]
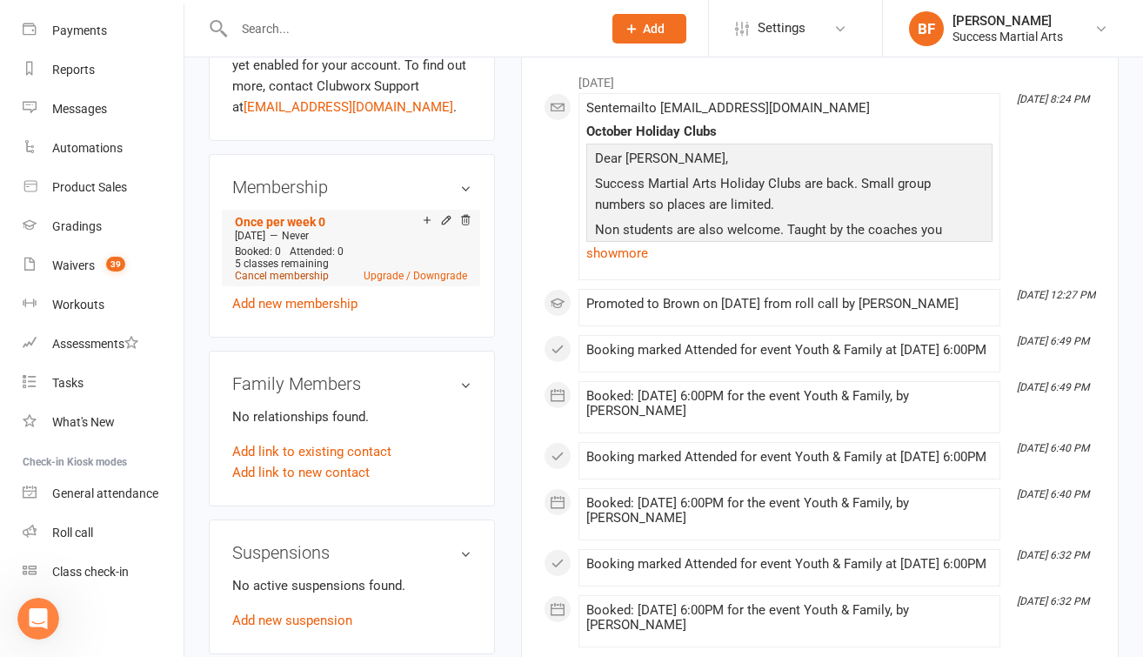
click at [302, 282] on link "Cancel membership" at bounding box center [282, 276] width 94 height 12
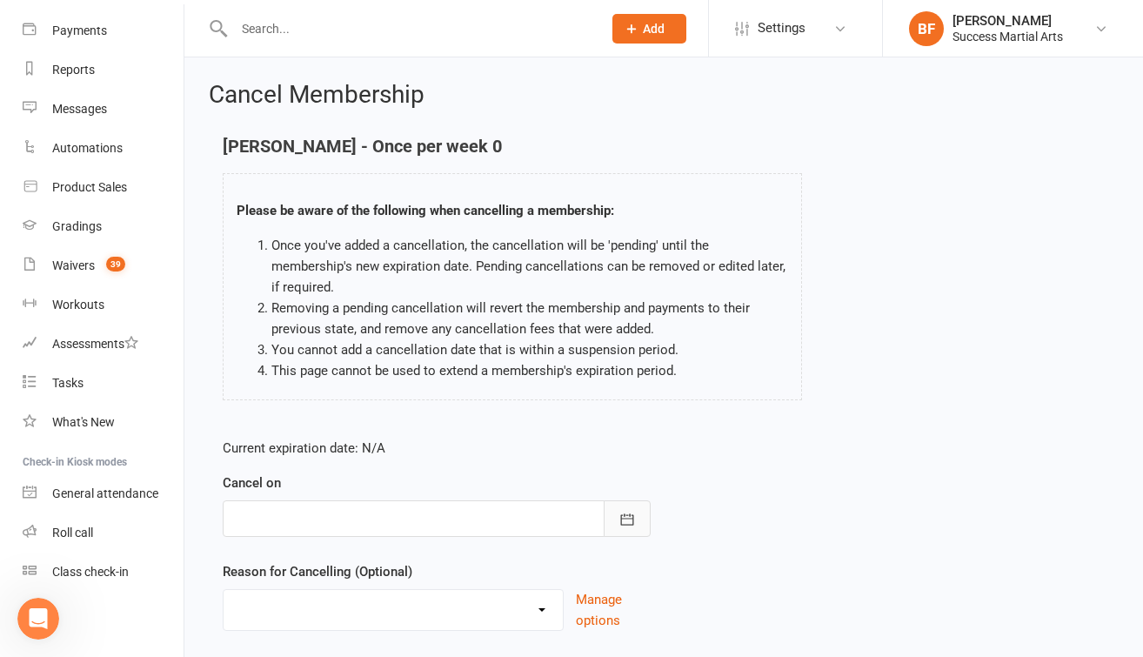
click at [620, 510] on icon "button" at bounding box center [626, 518] width 17 height 17
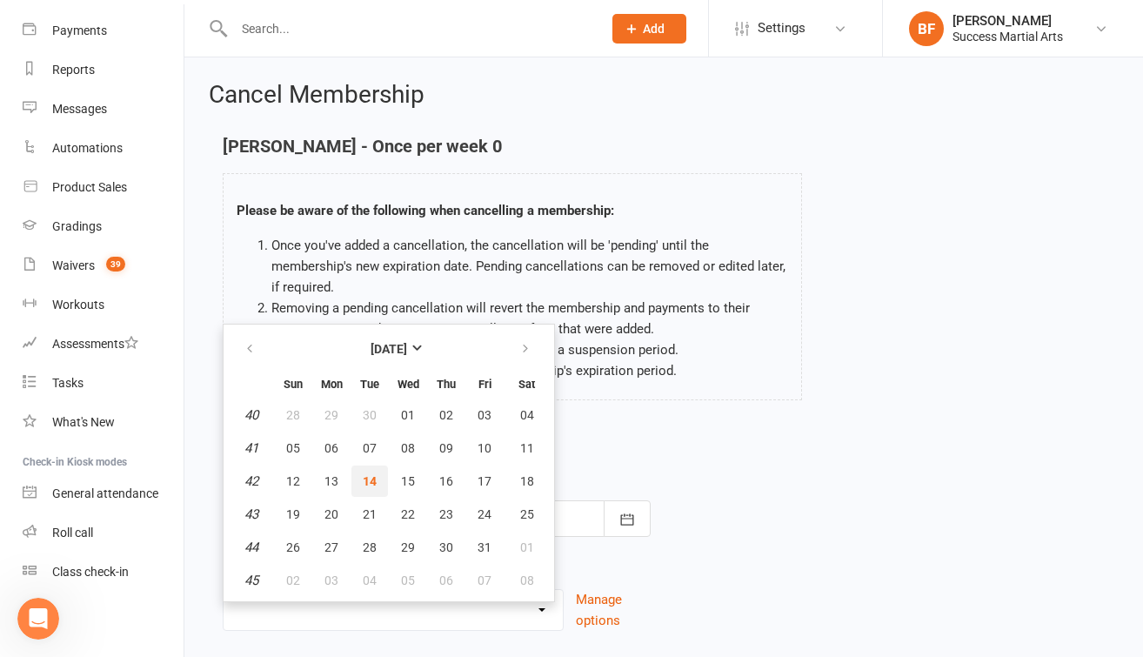
click at [364, 478] on span "14" at bounding box center [370, 481] width 14 height 14
type input "[DATE]"
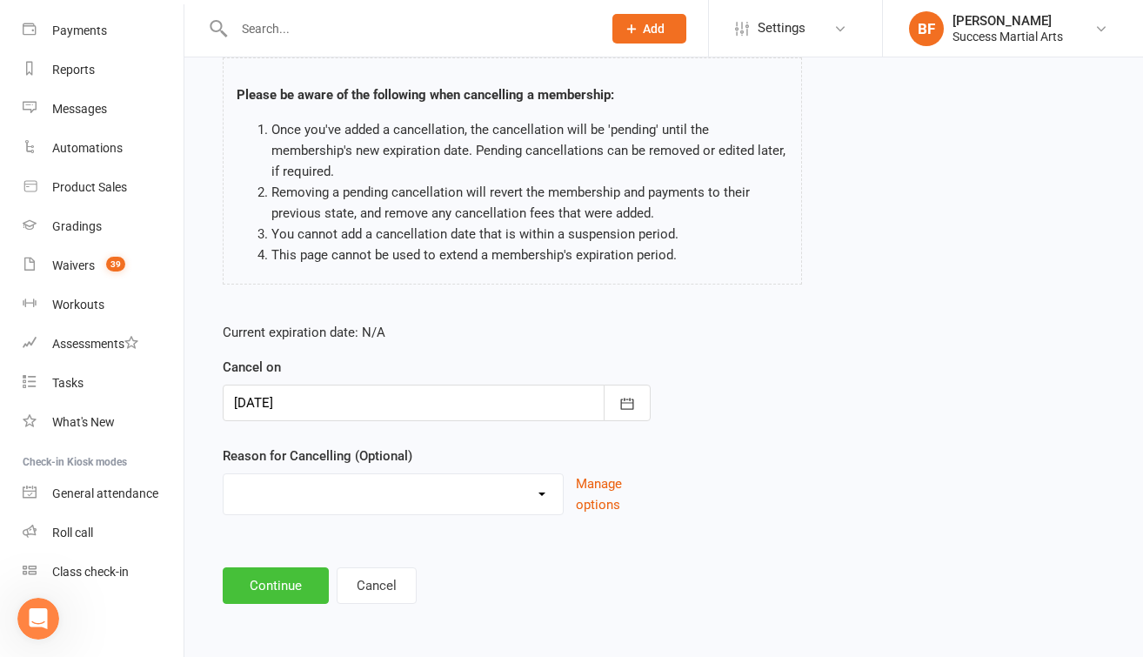
scroll to position [130, 0]
click at [291, 568] on button "Continue" at bounding box center [276, 585] width 106 height 37
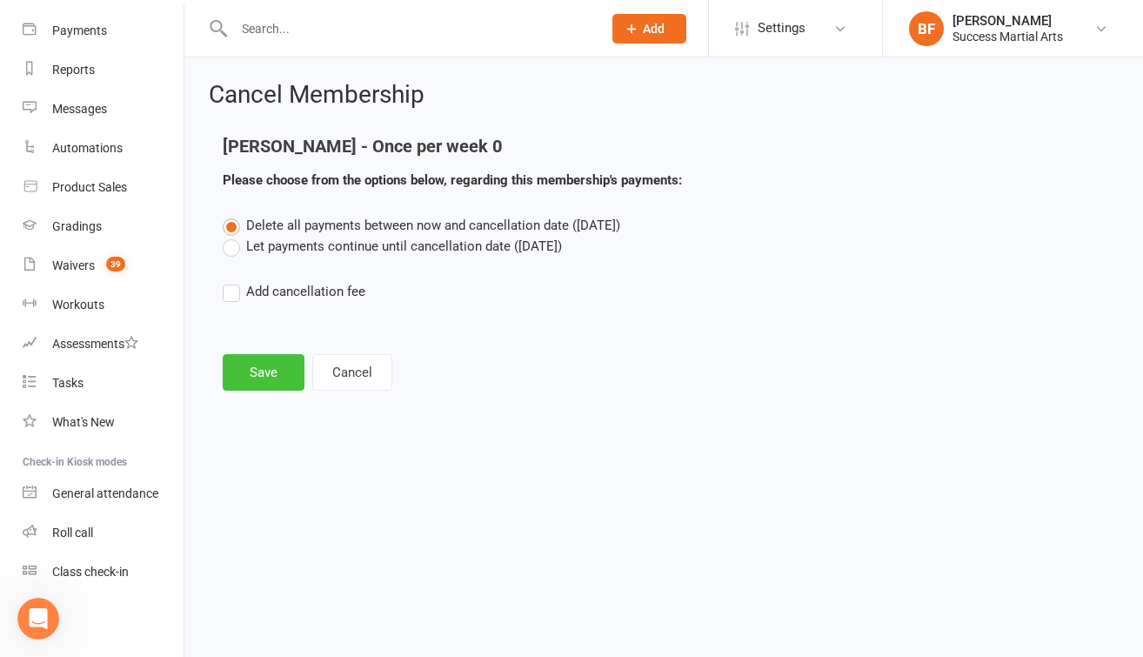
click at [270, 376] on button "Save" at bounding box center [264, 372] width 82 height 37
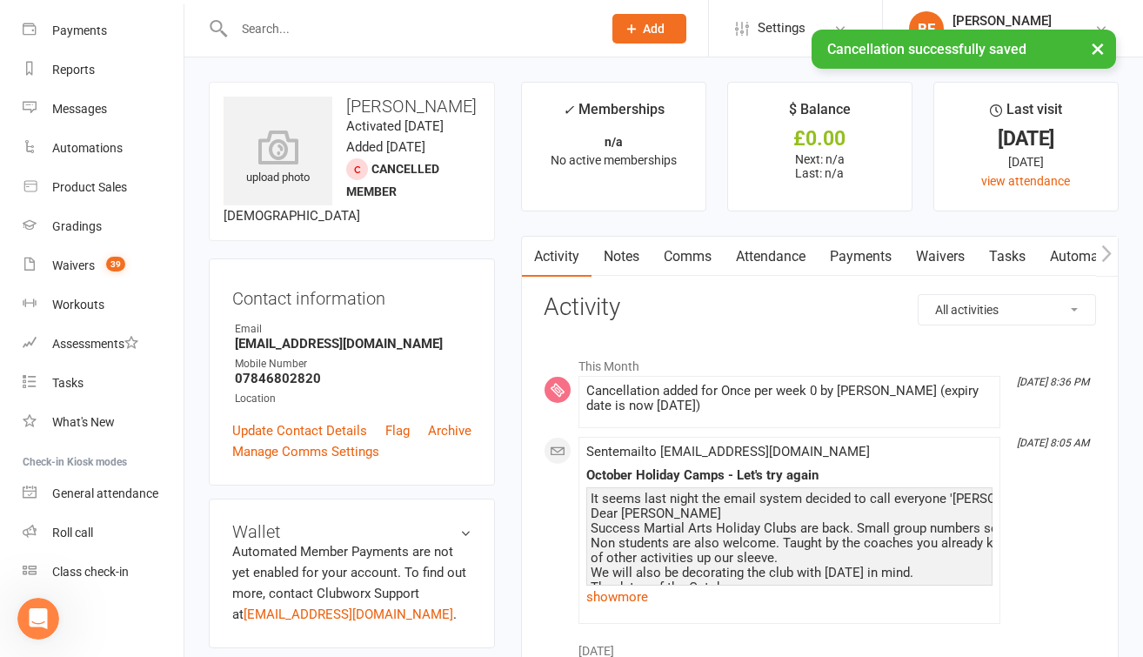
click at [273, 30] on input "text" at bounding box center [409, 29] width 361 height 24
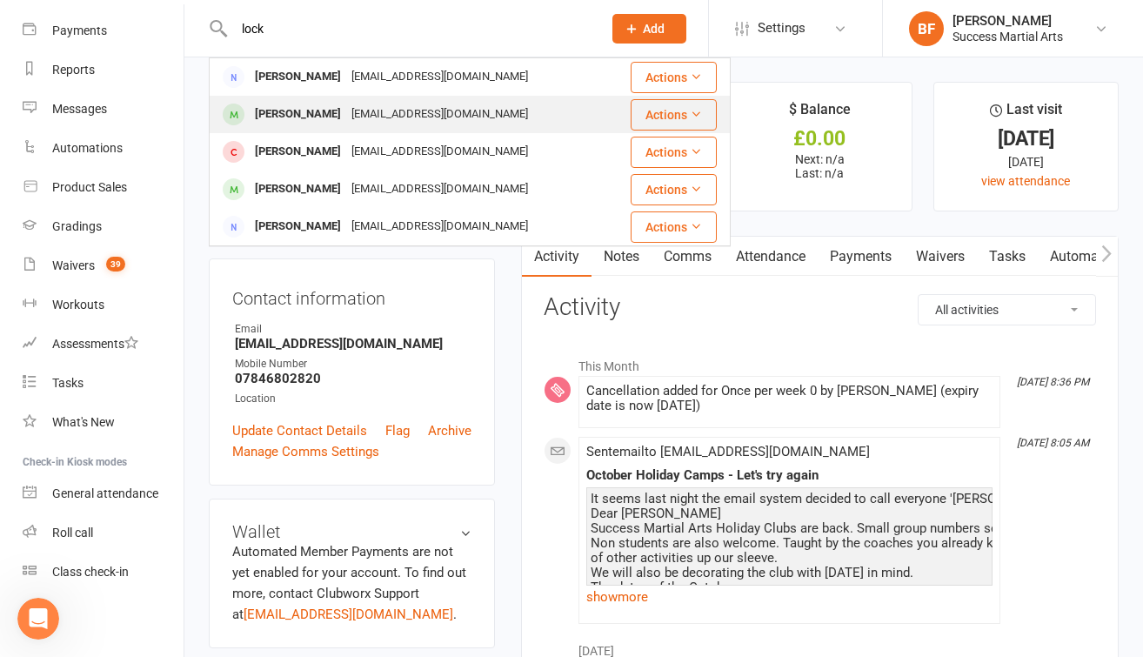
type input "lock"
click at [303, 113] on div "[PERSON_NAME]" at bounding box center [298, 114] width 97 height 25
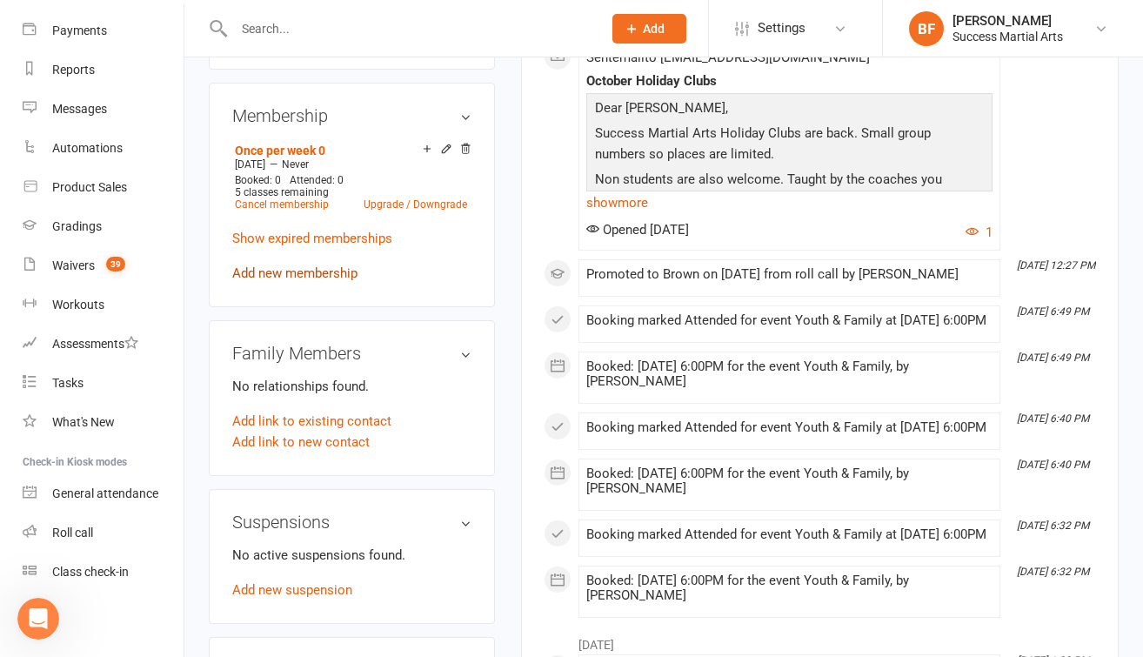
scroll to position [567, 0]
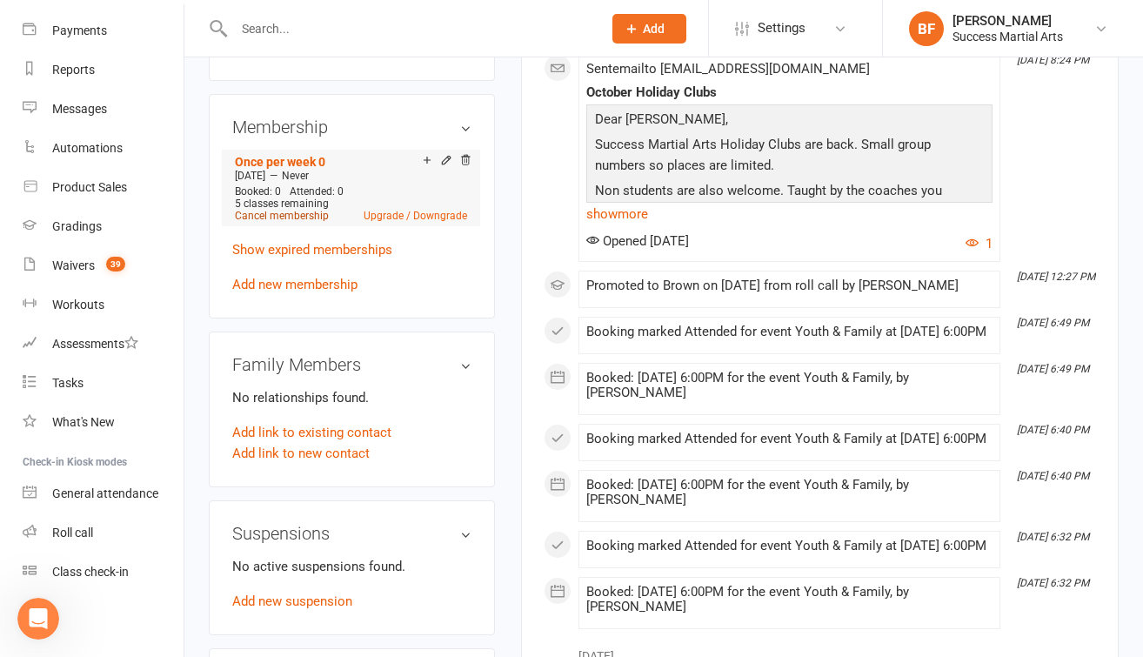
click at [298, 222] on link "Cancel membership" at bounding box center [282, 216] width 94 height 12
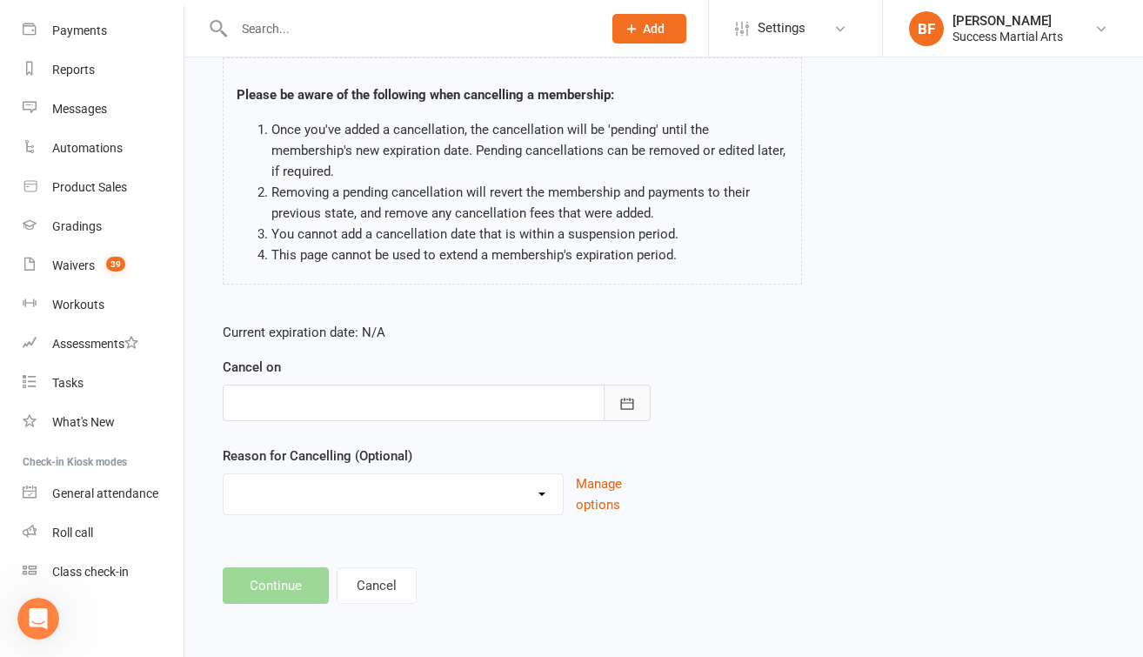
scroll to position [130, 0]
click at [630, 384] on button "button" at bounding box center [626, 402] width 47 height 37
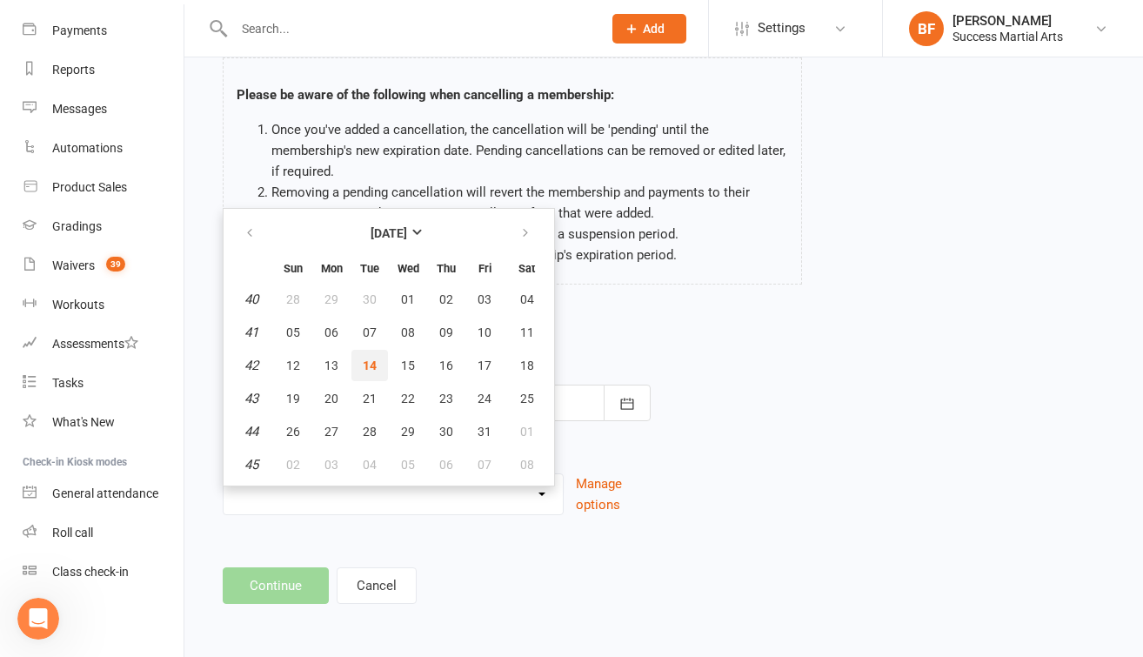
click at [370, 358] on span "14" at bounding box center [370, 365] width 14 height 14
type input "[DATE]"
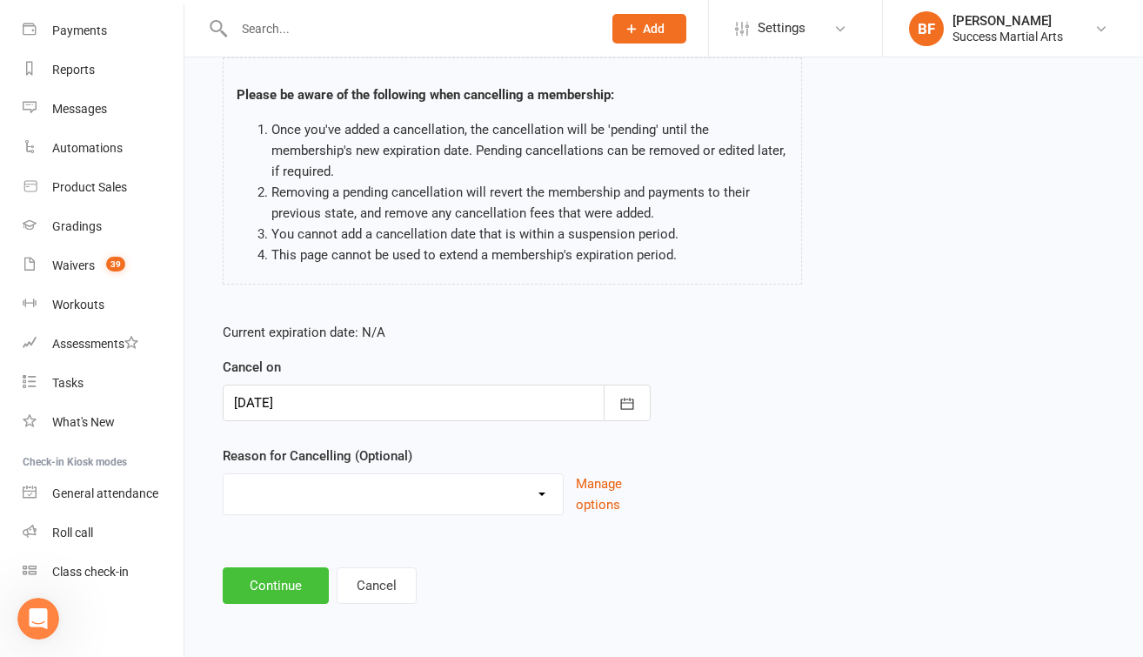
click at [295, 579] on button "Continue" at bounding box center [276, 585] width 106 height 37
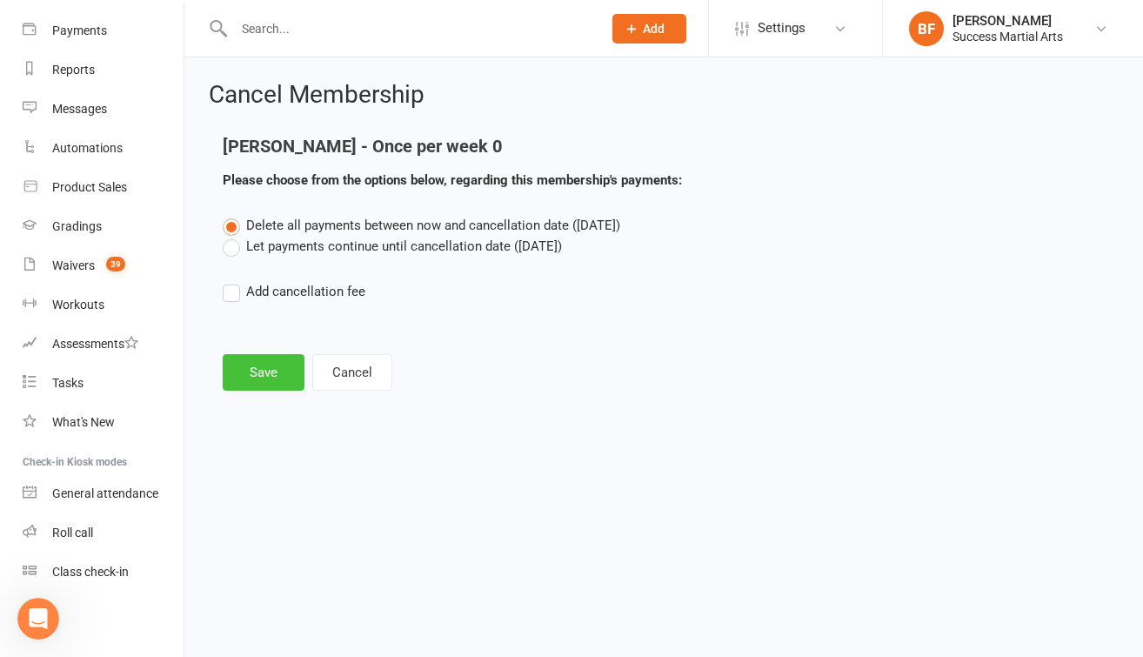
click at [264, 383] on button "Save" at bounding box center [264, 372] width 82 height 37
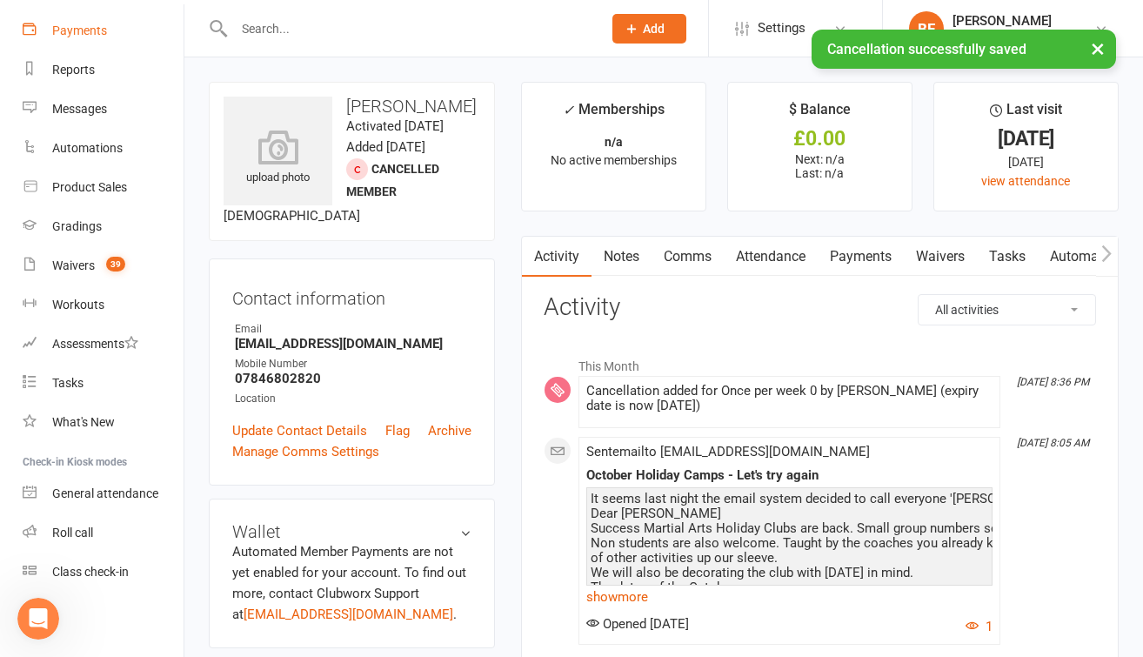
click at [87, 33] on div "Payments" at bounding box center [79, 30] width 55 height 14
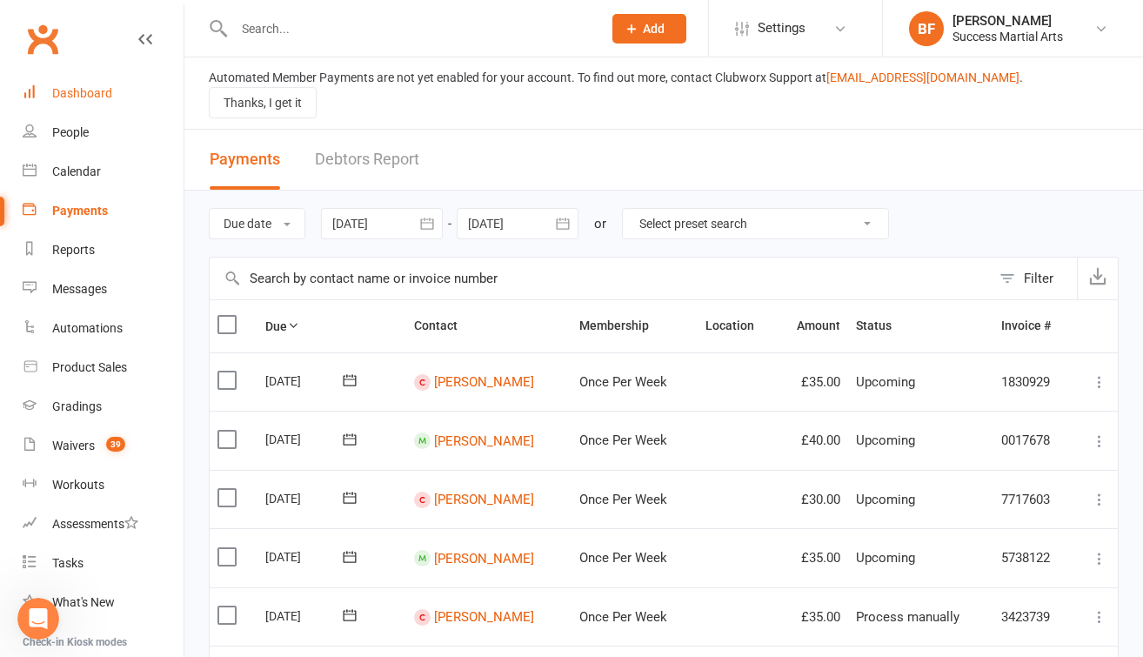
click at [77, 90] on div "Dashboard" at bounding box center [82, 93] width 60 height 14
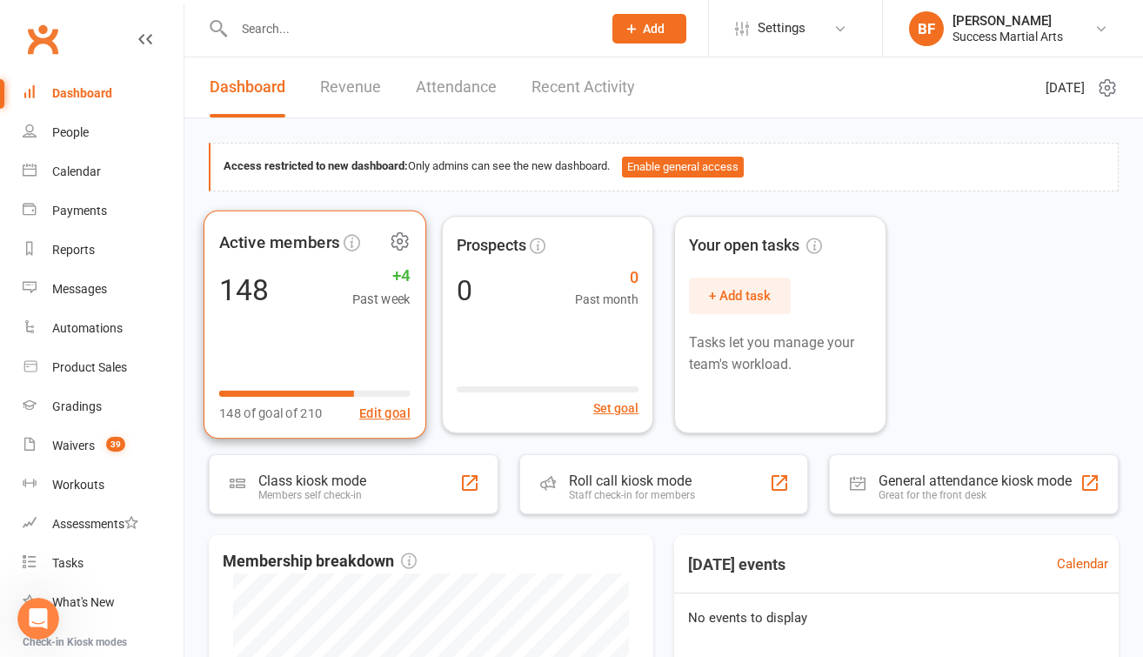
click at [286, 314] on div "Active members 148 +4 Past week 148 of goal of 210 Edit goal" at bounding box center [314, 324] width 223 height 229
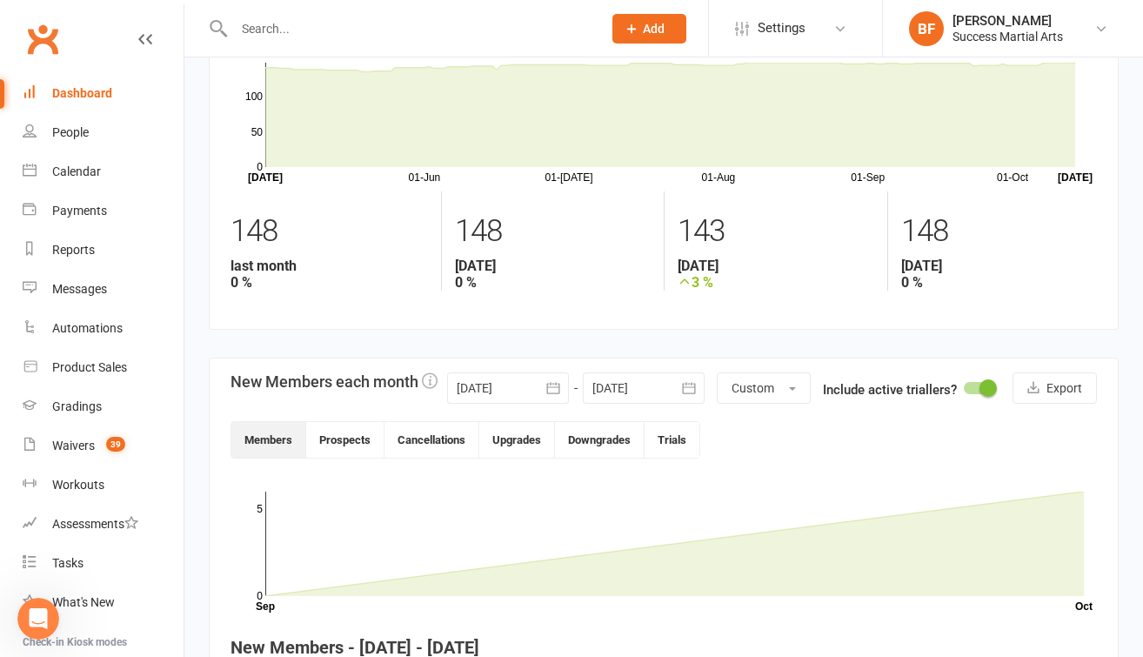
scroll to position [67, 0]
